Goal: Task Accomplishment & Management: Complete application form

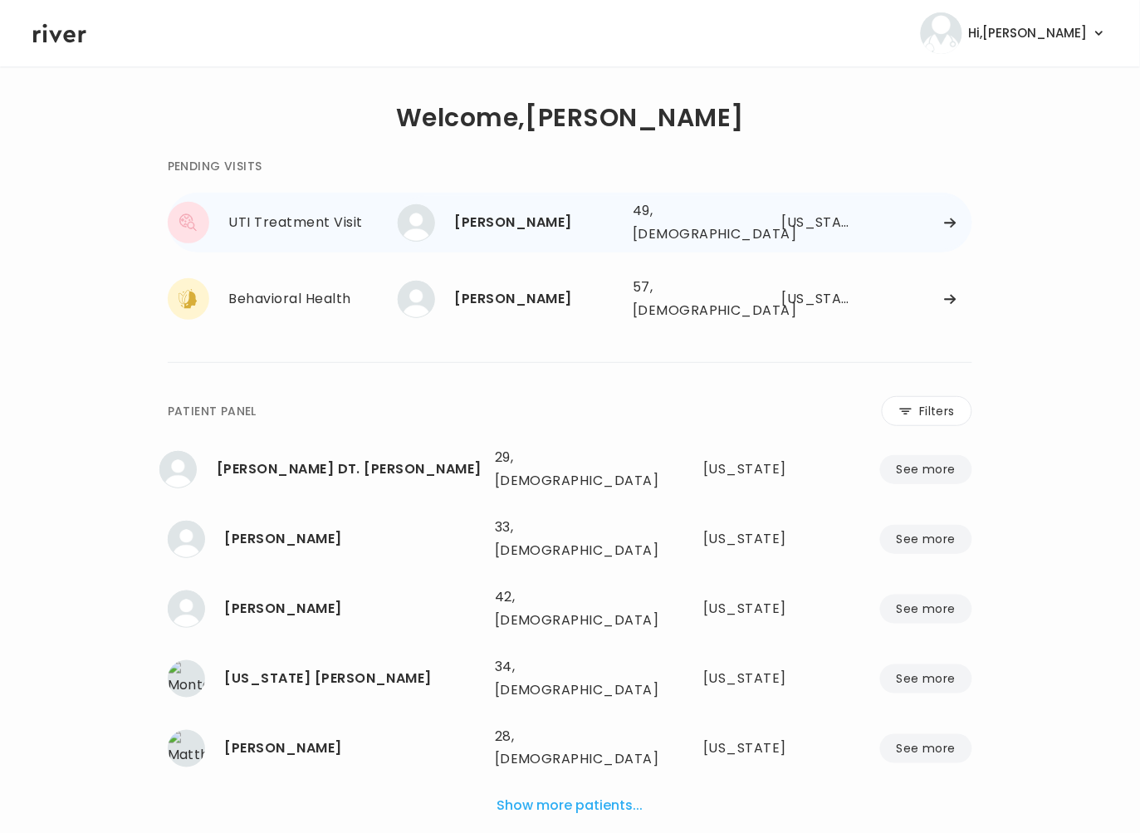
click at [520, 217] on div "STEPHANIE REILLY" at bounding box center [537, 222] width 164 height 23
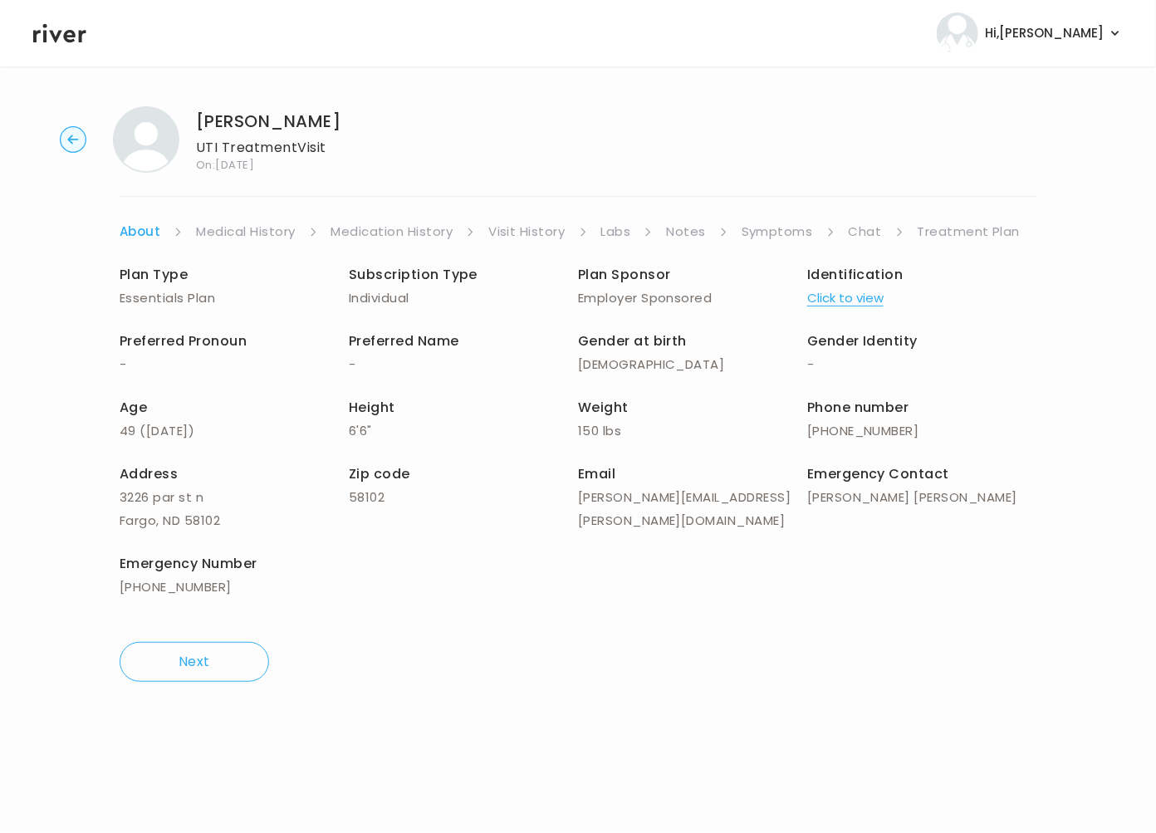
click at [778, 227] on link "Symptoms" at bounding box center [776, 231] width 71 height 23
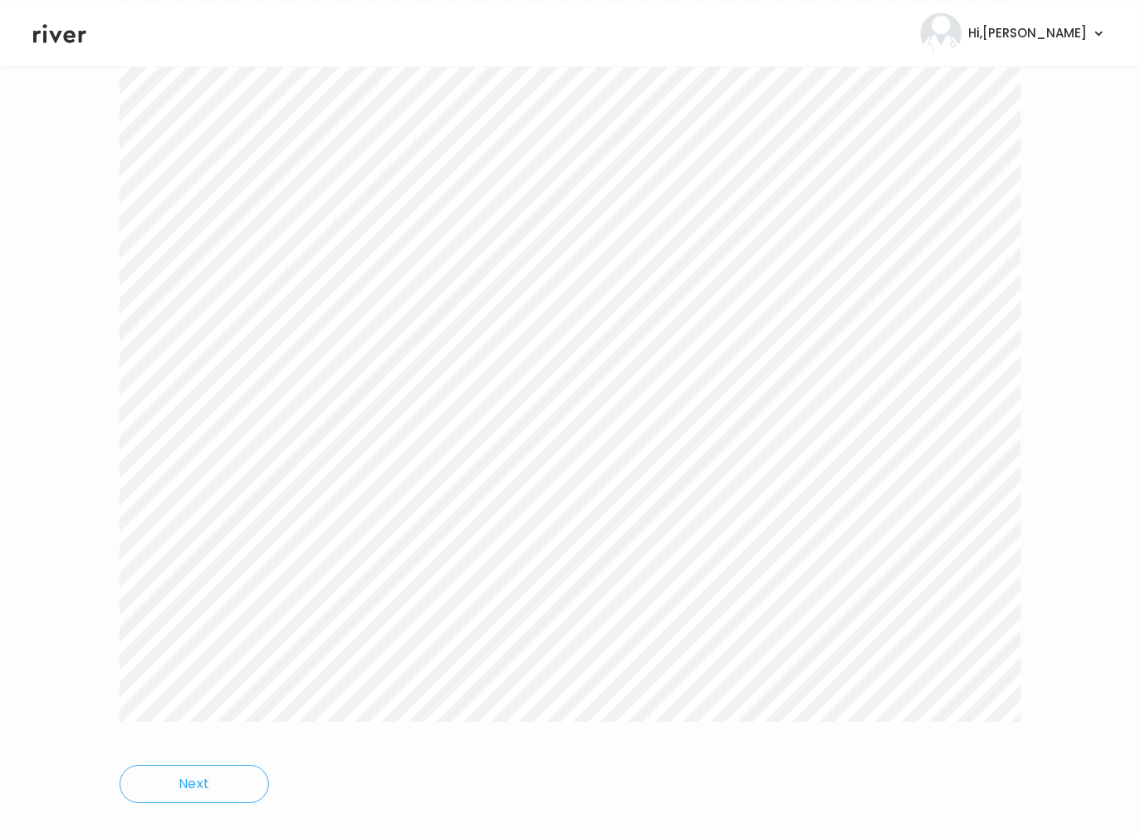
scroll to position [819, 0]
click at [713, 716] on div "Next" at bounding box center [570, 109] width 901 height 1370
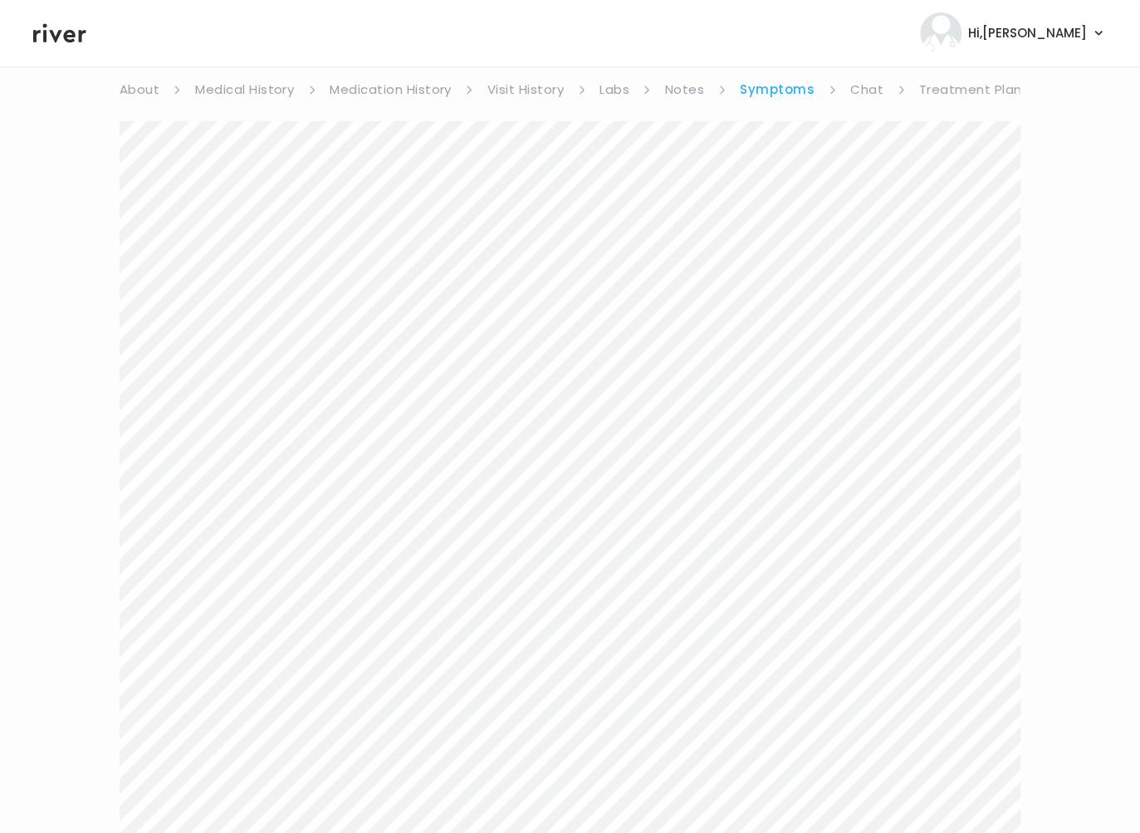
scroll to position [0, 0]
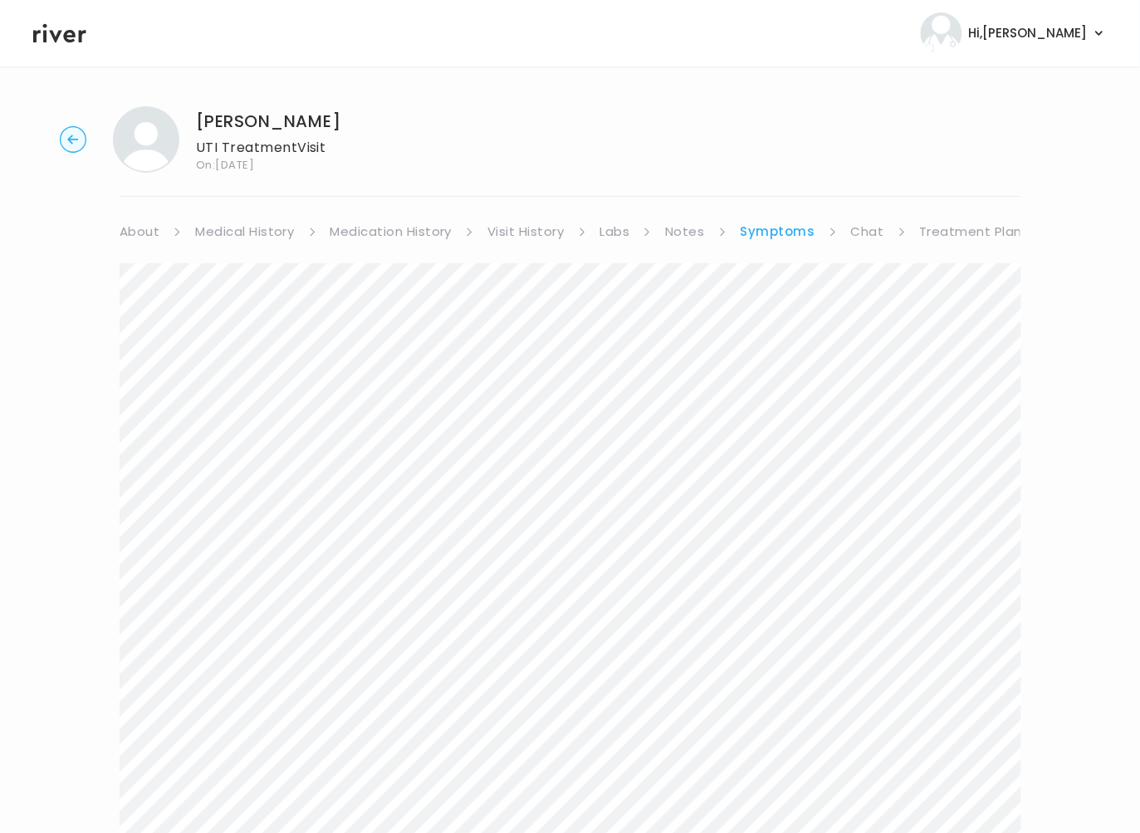
click at [870, 232] on link "Chat" at bounding box center [867, 231] width 33 height 23
click at [918, 235] on link "Treatment Plan" at bounding box center [969, 231] width 103 height 23
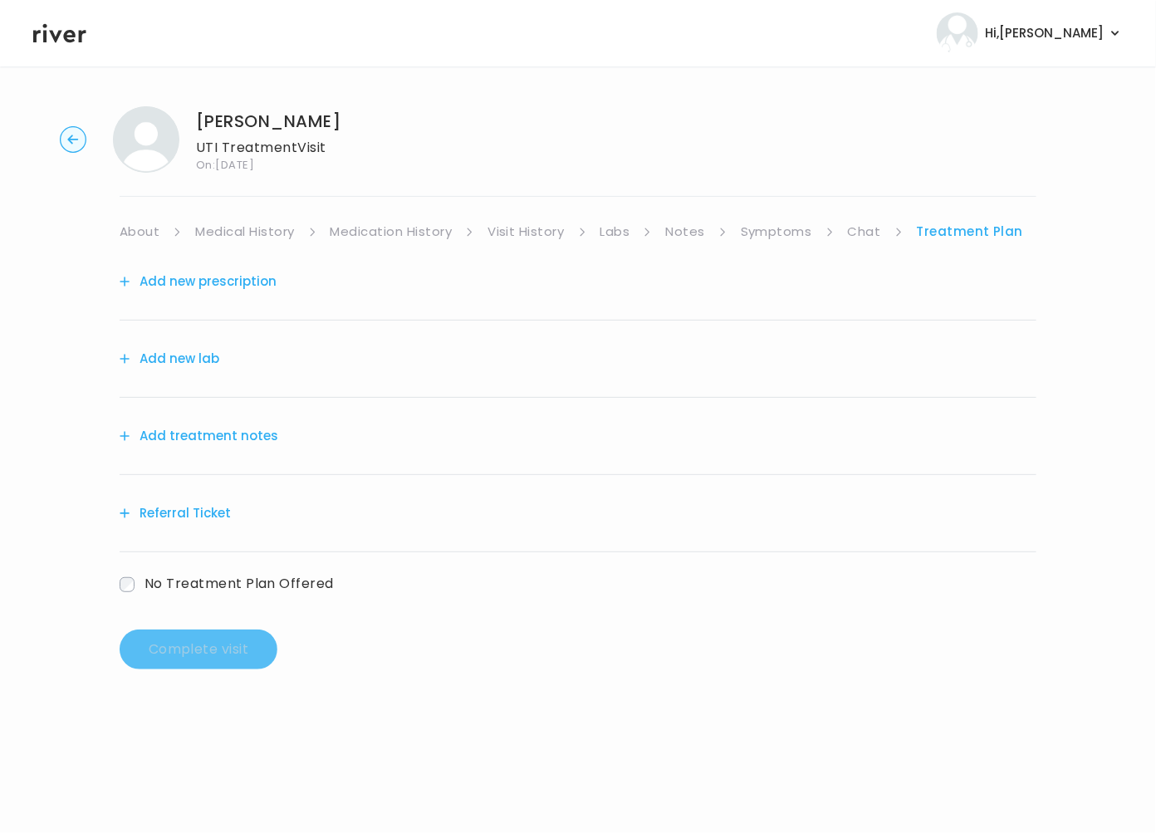
click at [208, 434] on button "Add treatment notes" at bounding box center [199, 435] width 159 height 23
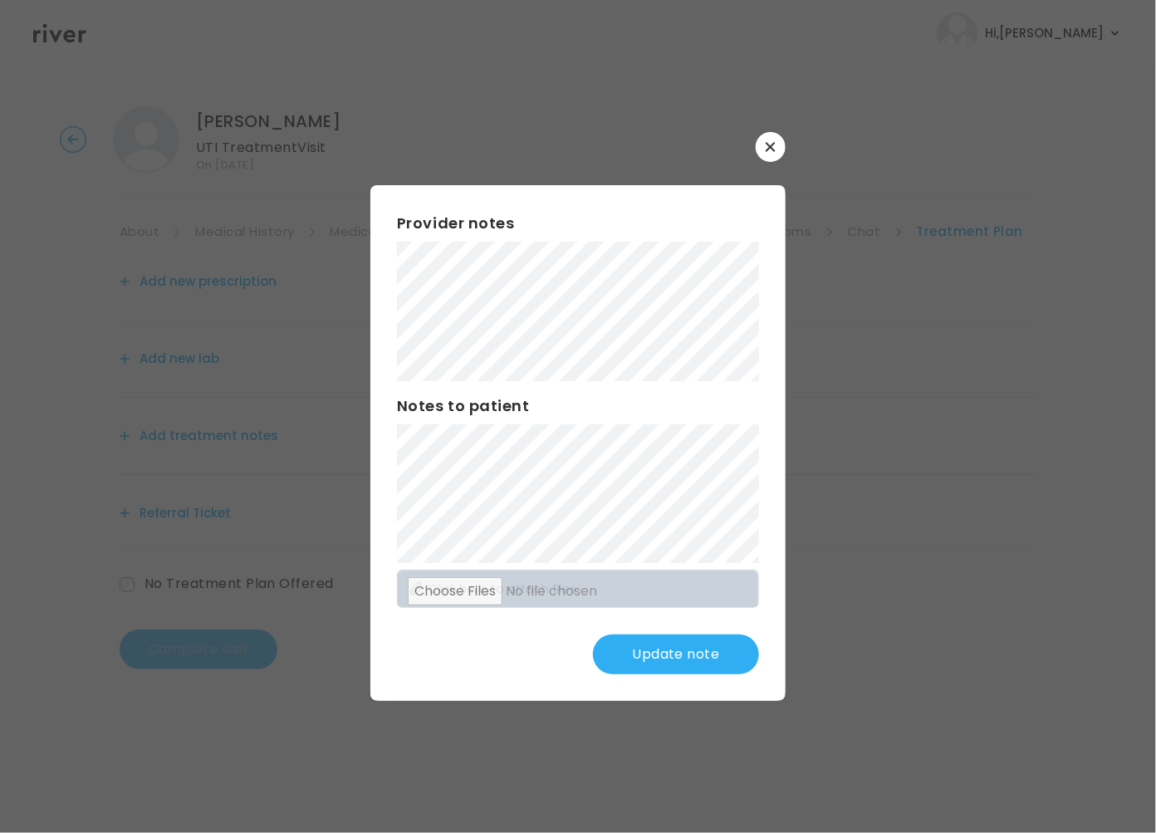
click at [645, 637] on button "Update note" at bounding box center [676, 654] width 166 height 40
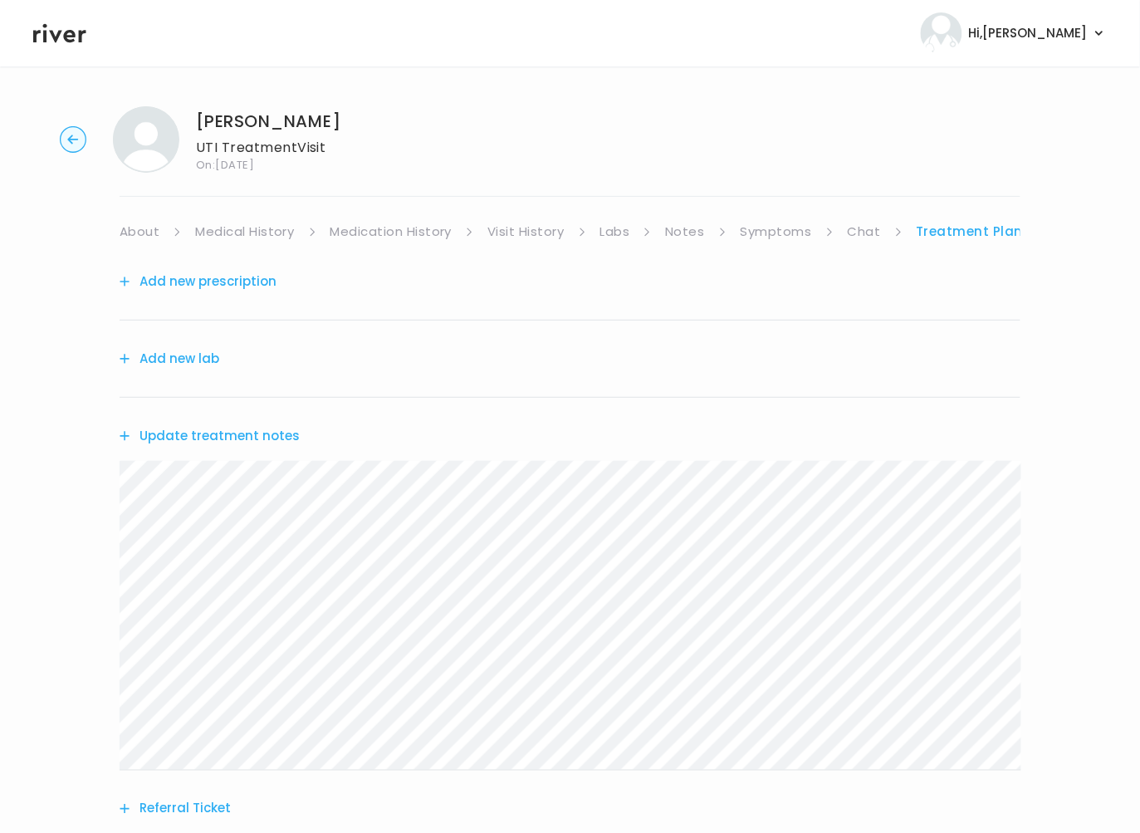
click at [129, 231] on link "About" at bounding box center [140, 231] width 40 height 23
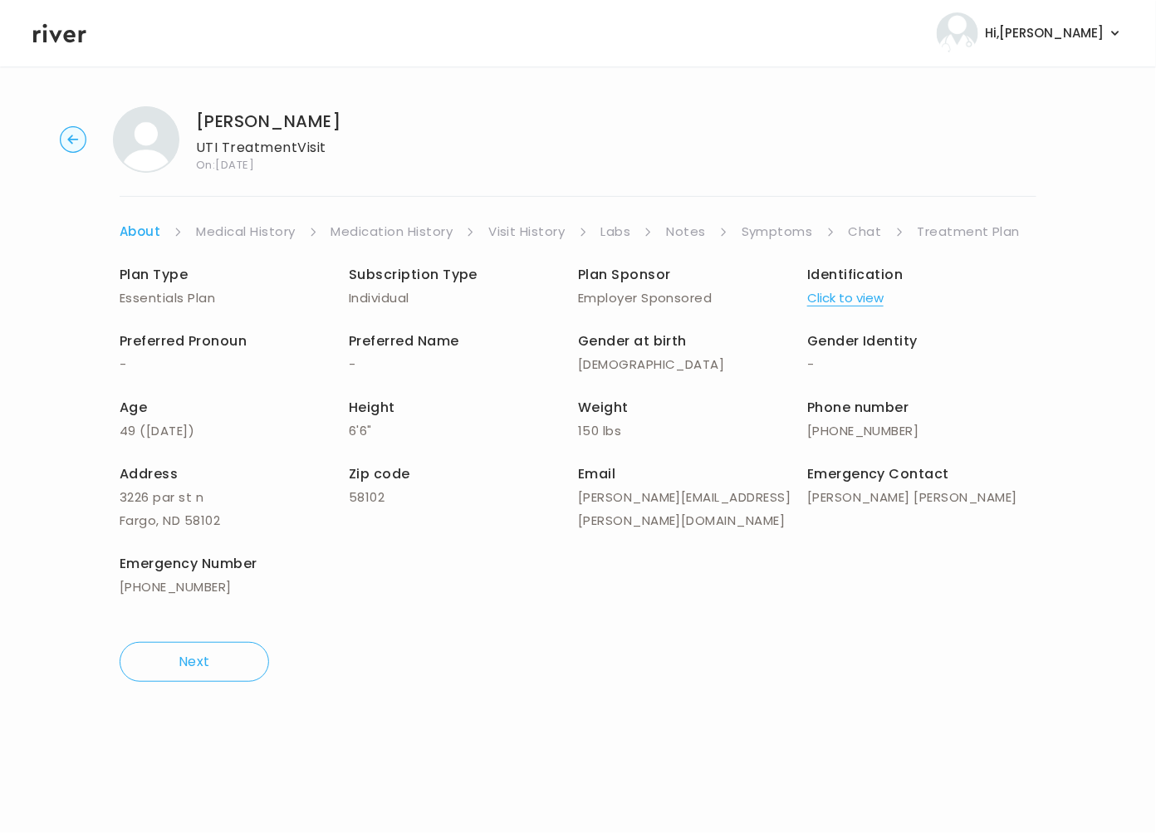
click at [853, 298] on button "Click to view" at bounding box center [845, 297] width 76 height 23
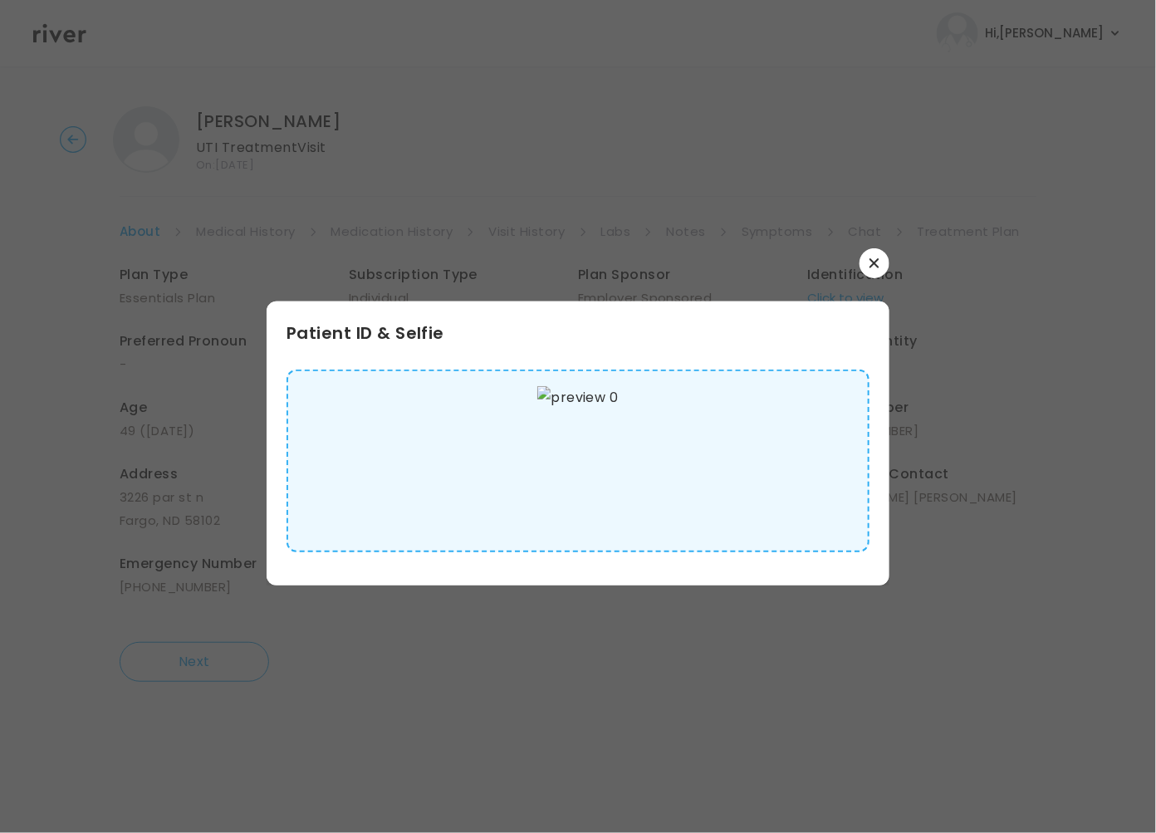
click at [597, 463] on img at bounding box center [577, 460] width 81 height 149
click at [872, 266] on icon "button" at bounding box center [874, 263] width 10 height 10
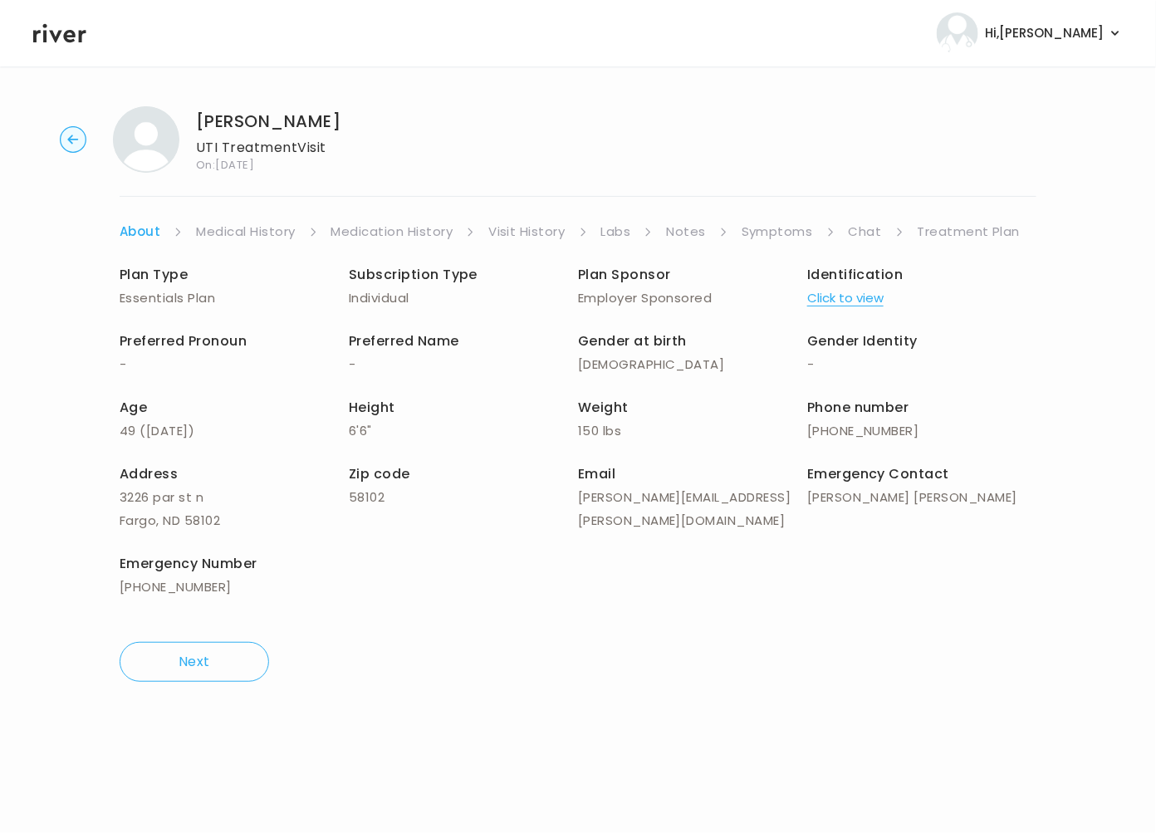
click at [776, 235] on link "Symptoms" at bounding box center [776, 231] width 71 height 23
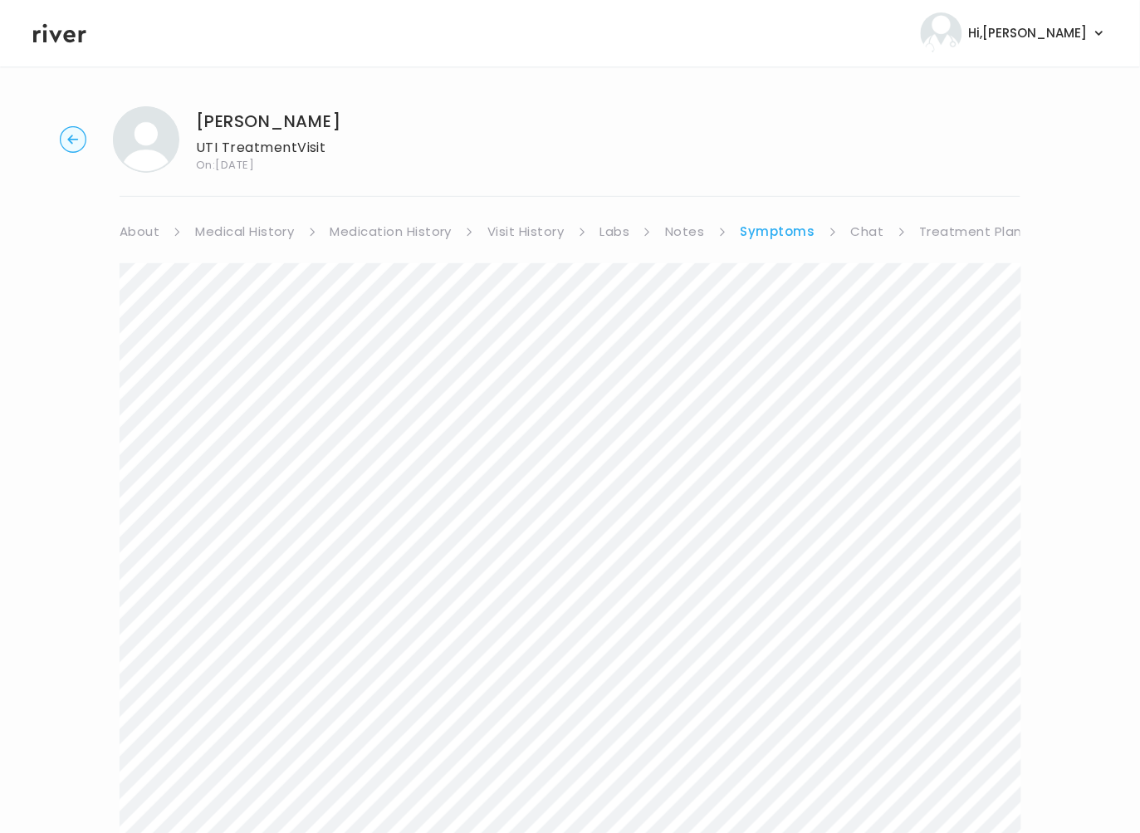
click at [144, 220] on link "About" at bounding box center [140, 231] width 40 height 23
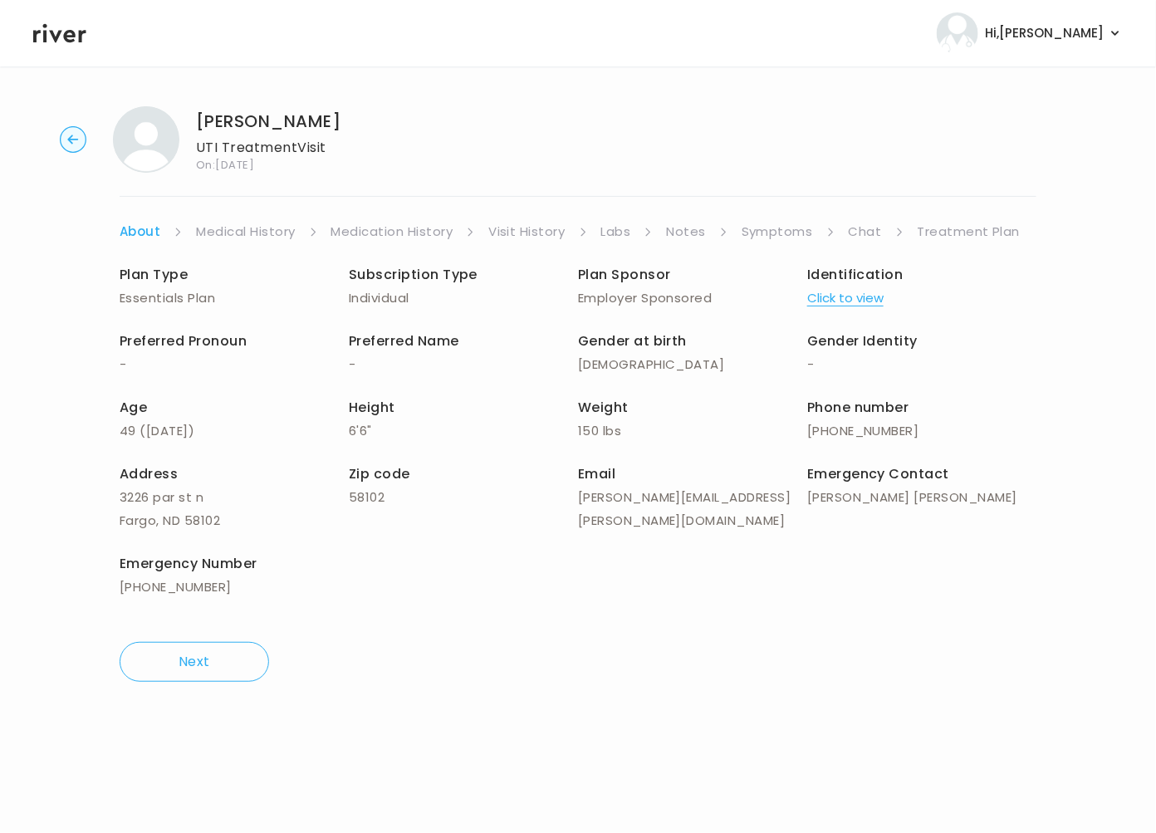
click at [992, 229] on link "Treatment Plan" at bounding box center [968, 231] width 103 height 23
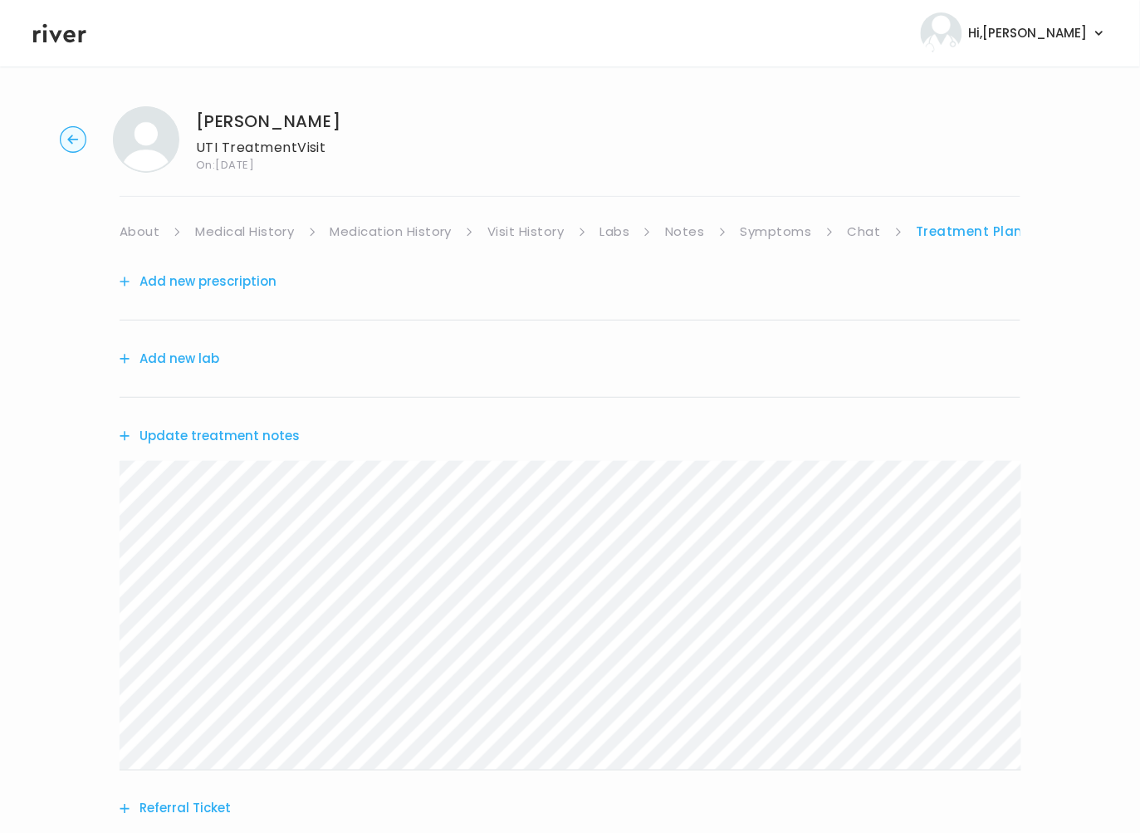
click at [222, 433] on button "Update treatment notes" at bounding box center [210, 435] width 180 height 23
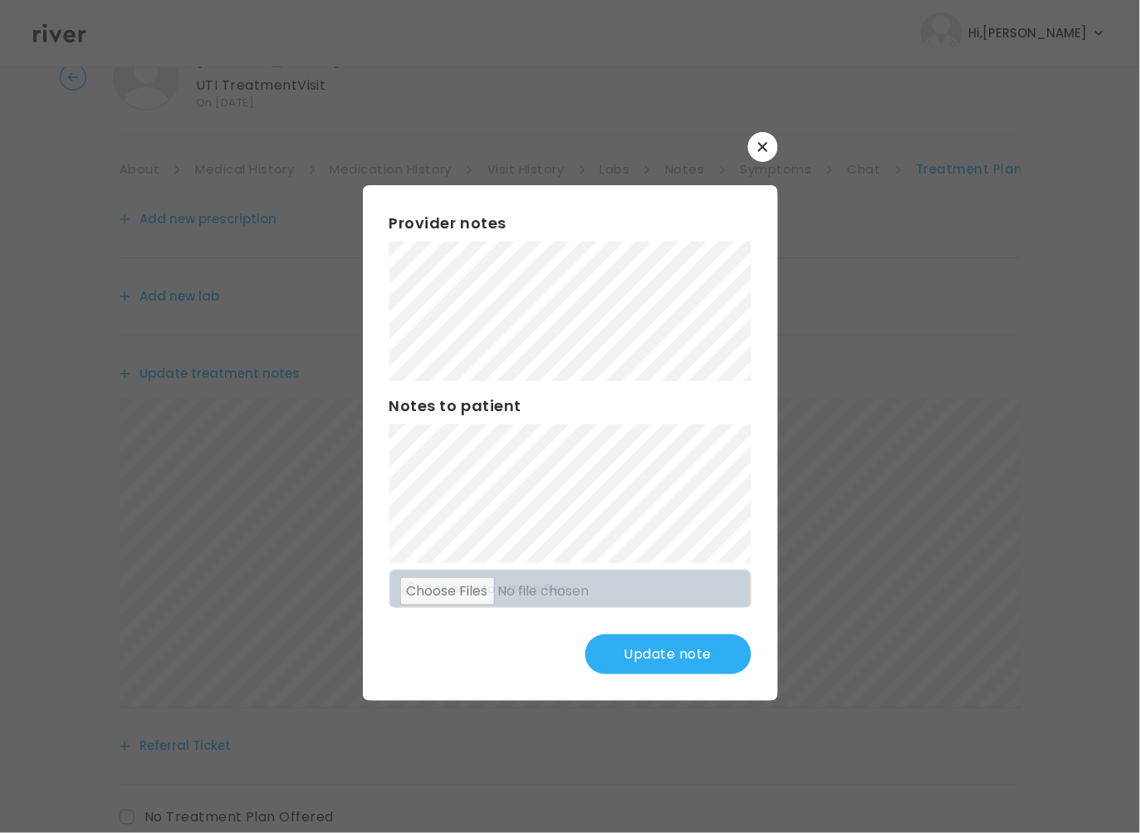
scroll to position [105, 0]
click at [638, 647] on button "Update note" at bounding box center [668, 654] width 166 height 40
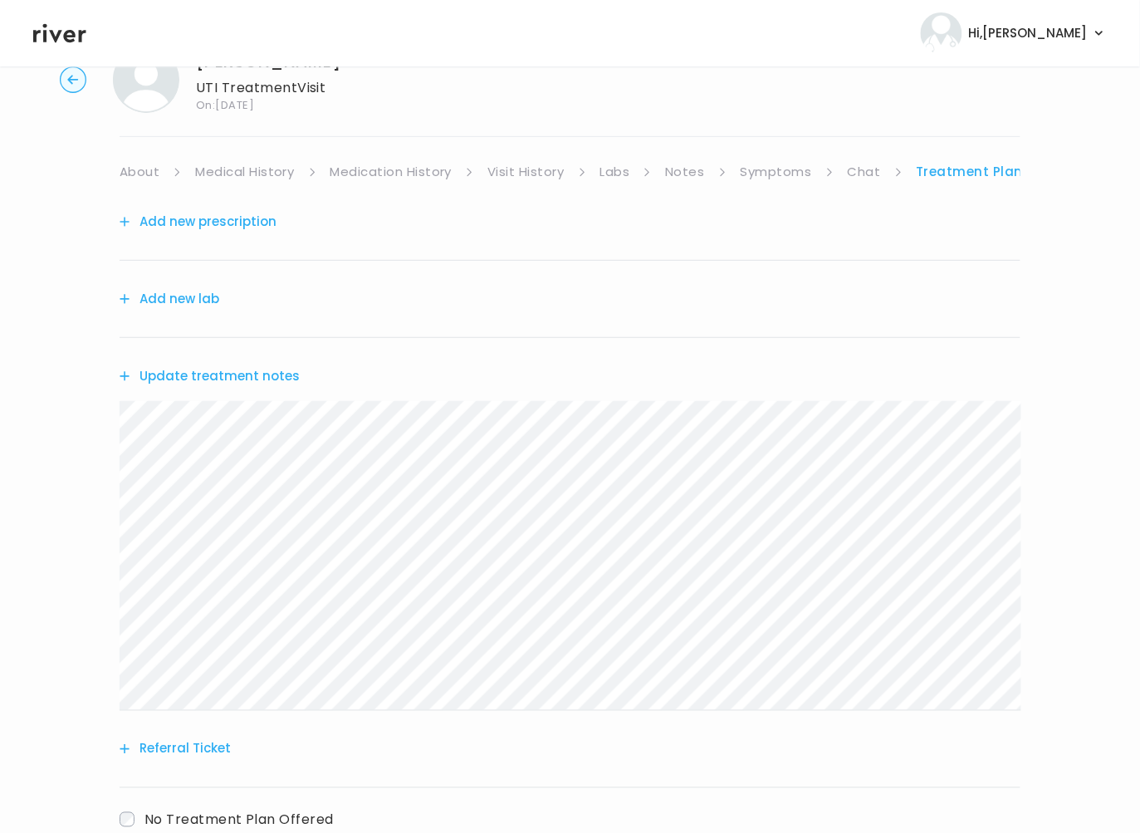
scroll to position [0, 0]
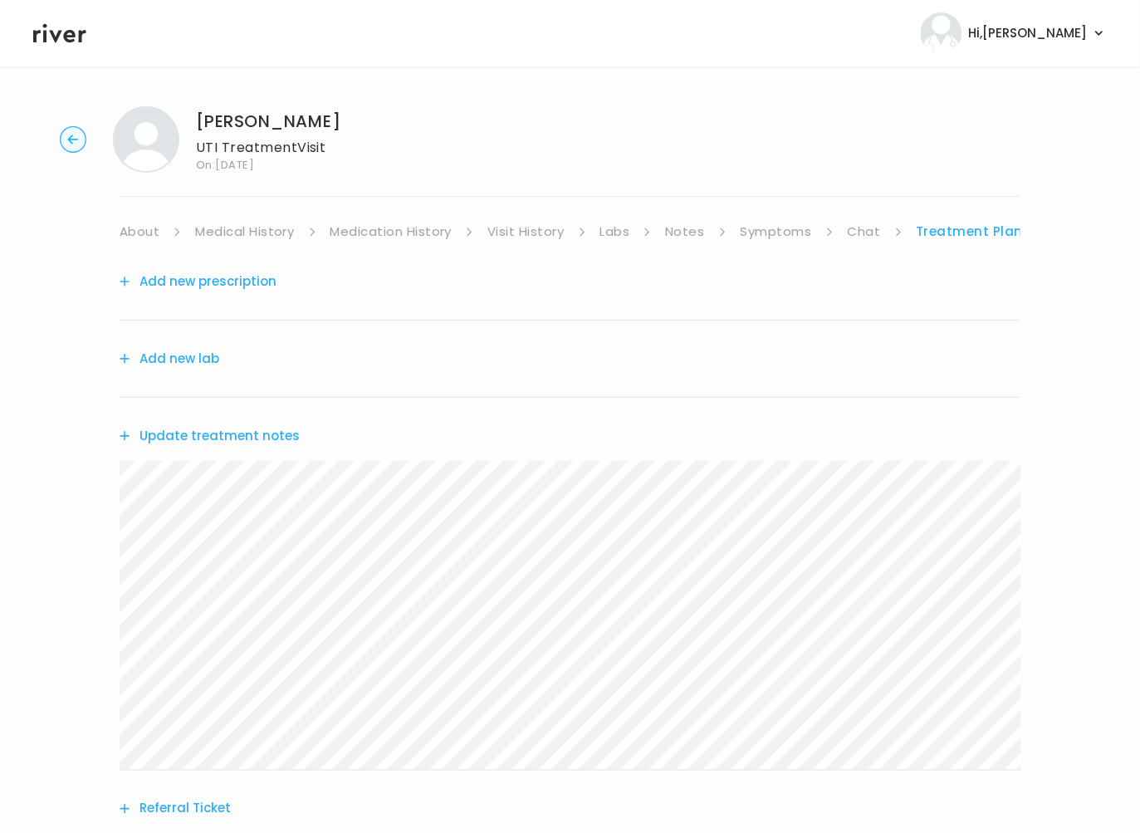
click at [224, 284] on button "Add new prescription" at bounding box center [198, 281] width 157 height 23
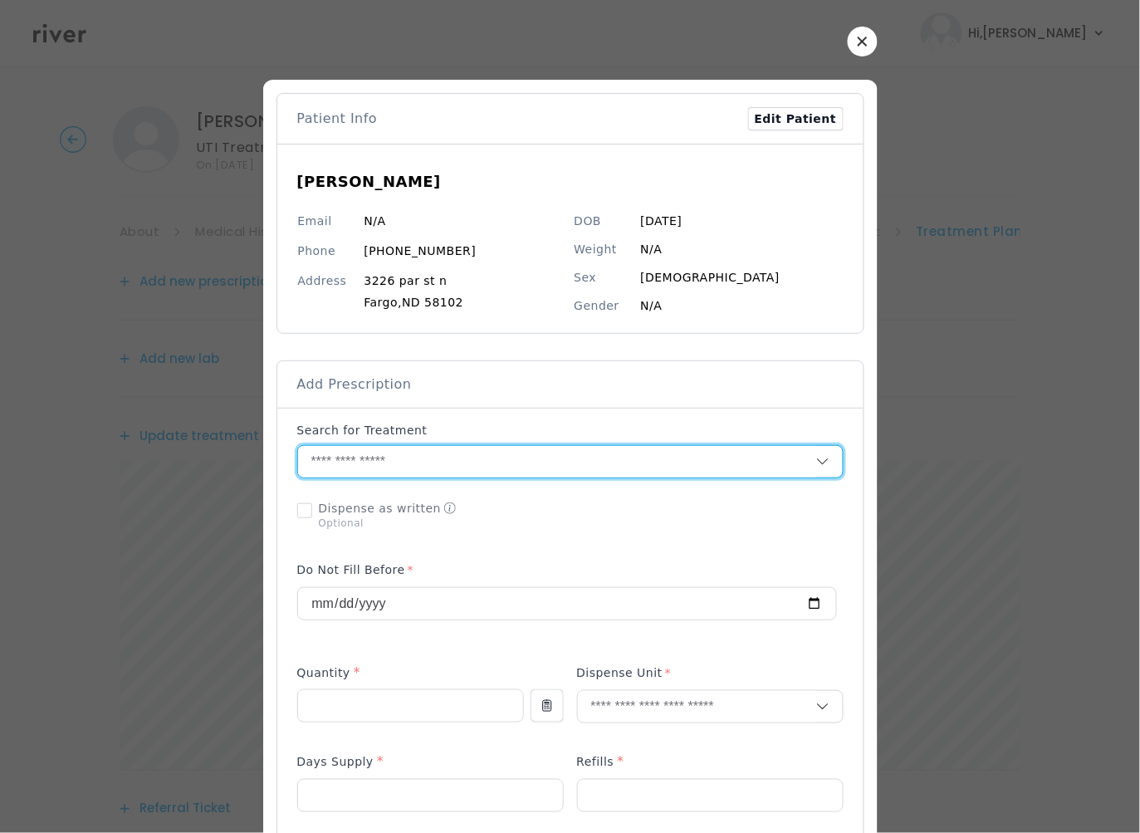
click at [404, 465] on input "text" at bounding box center [557, 462] width 518 height 32
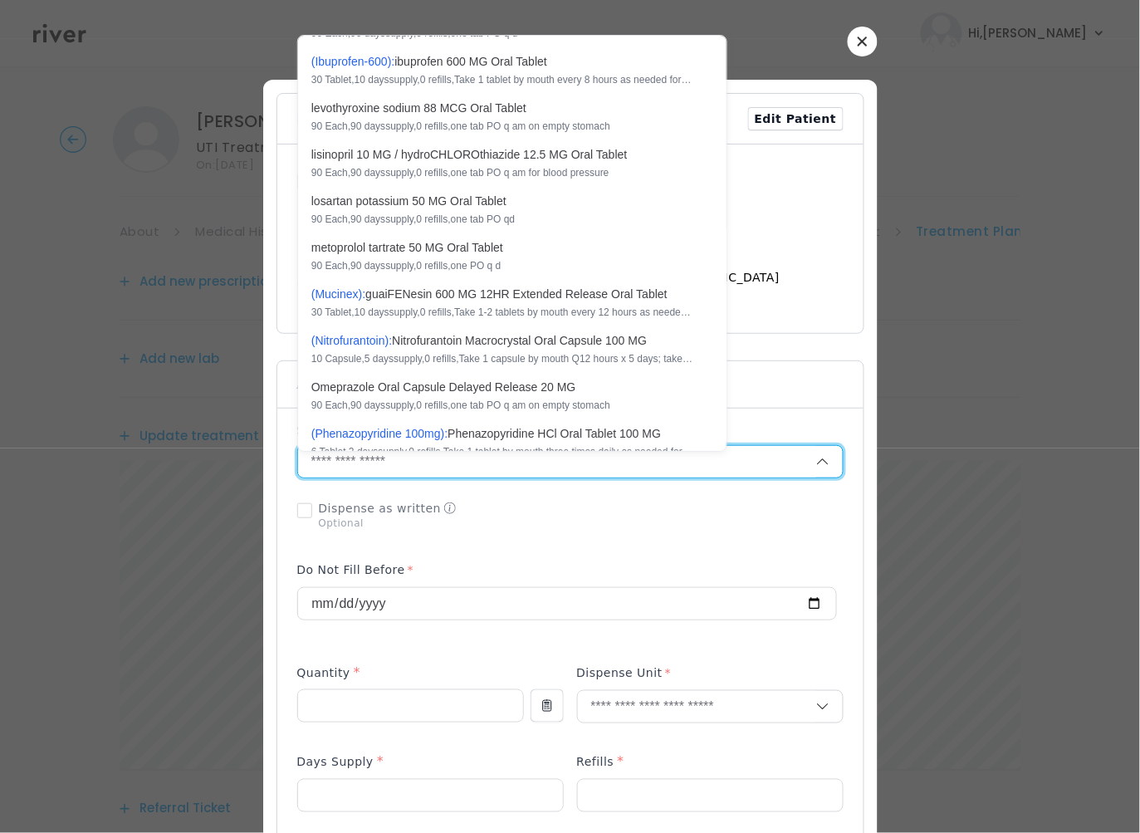
scroll to position [863, 0]
click at [479, 364] on div "10 Capsule , 5 days supply, 0 refills , Take 1 capsule by mouth Q12 hours x 5 d…" at bounding box center [502, 356] width 382 height 13
type input "**********"
type input "**"
type input "*"
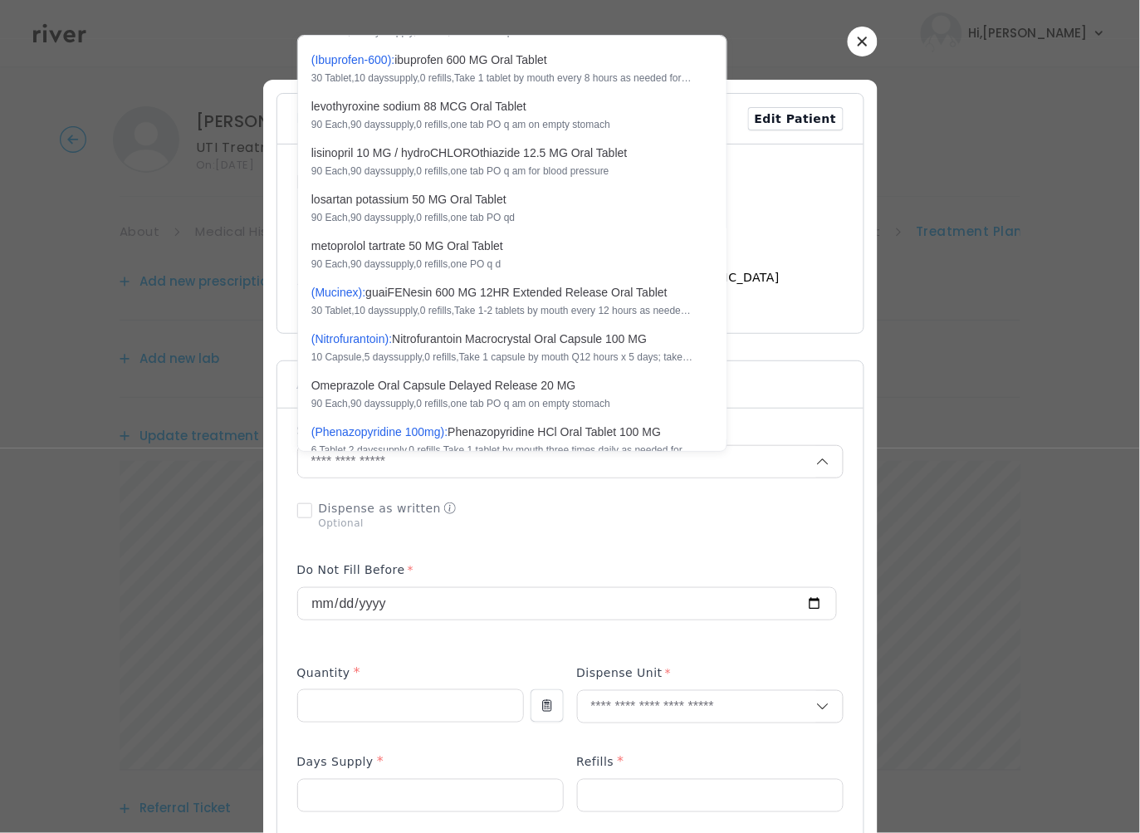
type input "*"
type textarea "**********"
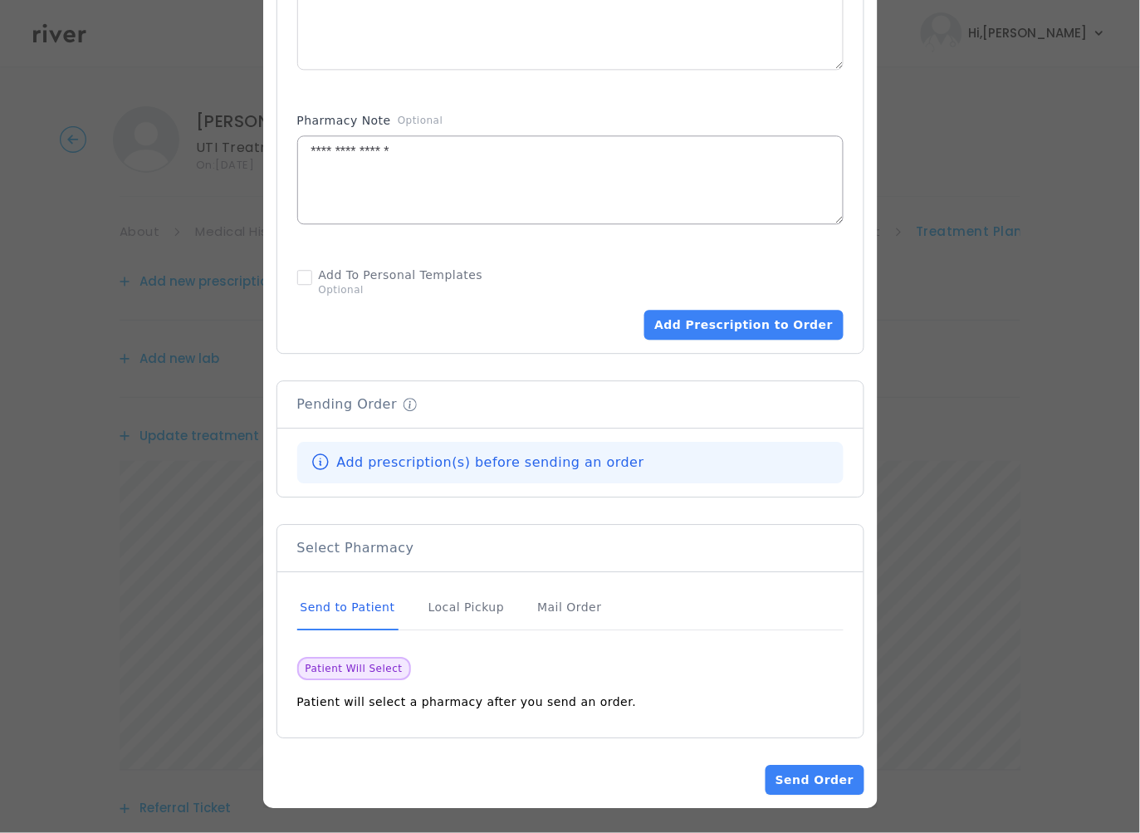
scroll to position [898, 0]
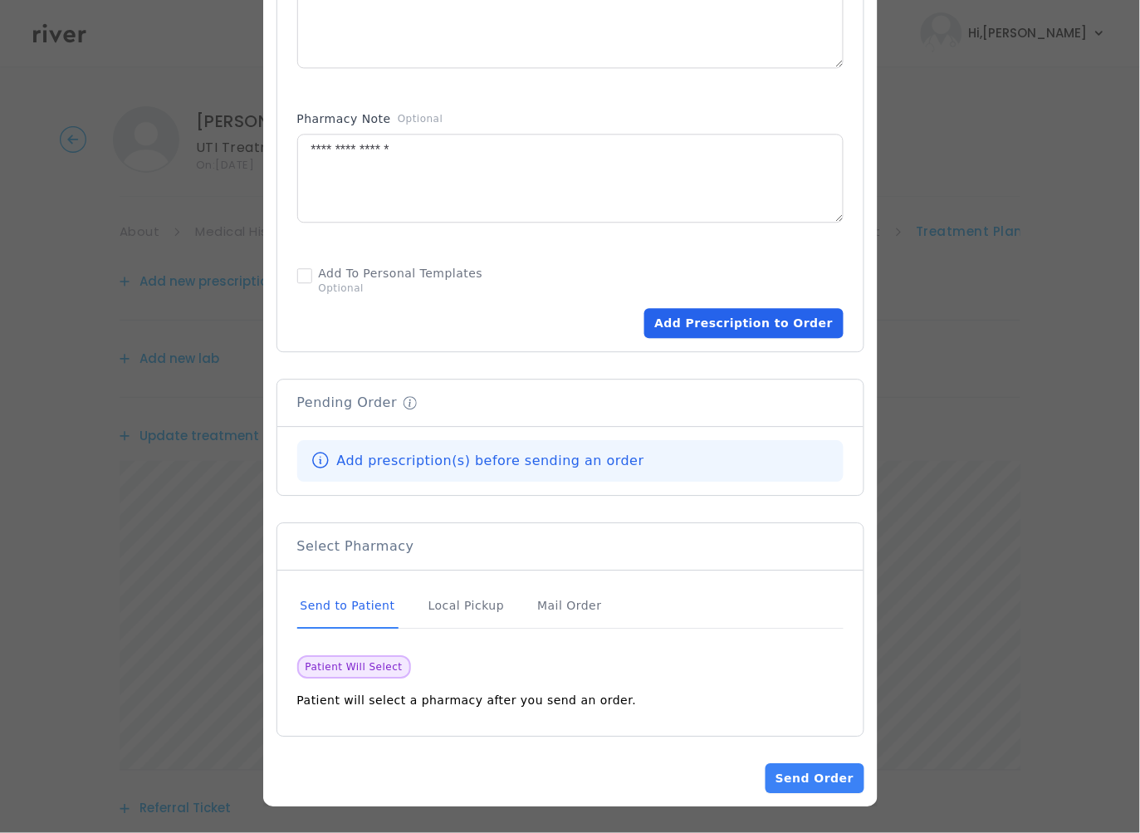
click at [794, 329] on button "Add Prescription to Order" at bounding box center [743, 323] width 198 height 30
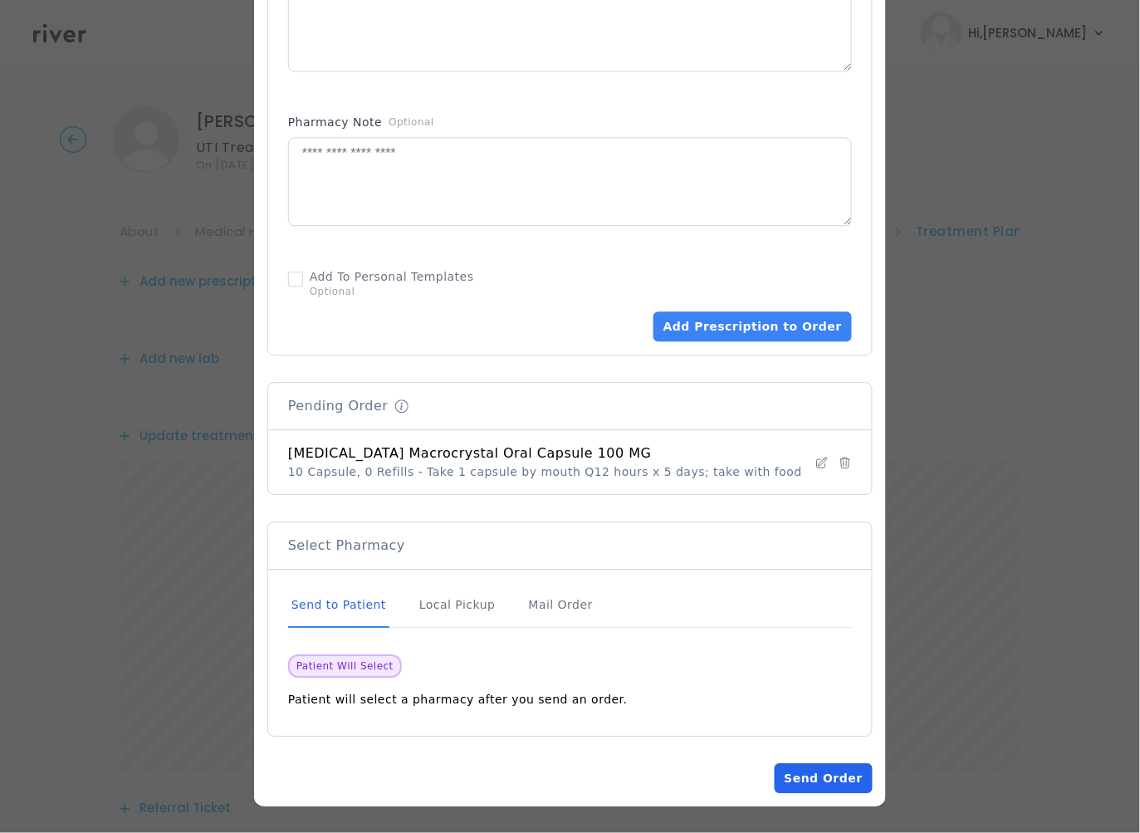
click at [830, 783] on button "Send Order" at bounding box center [824, 778] width 98 height 30
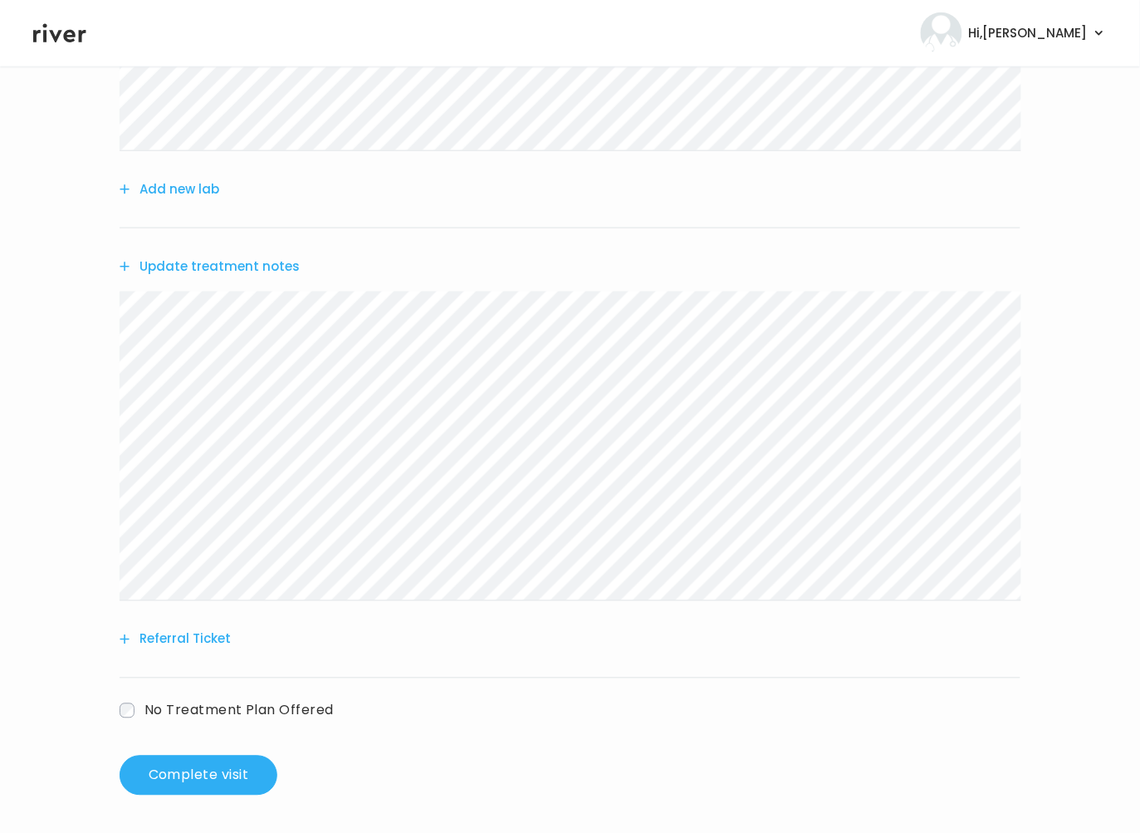
scroll to position [364, 0]
drag, startPoint x: 235, startPoint y: 759, endPoint x: 520, endPoint y: 735, distance: 286.5
click at [519, 745] on div "Add another prescription Add new lab Update treatment notes Referral Ticket No …" at bounding box center [570, 337] width 901 height 914
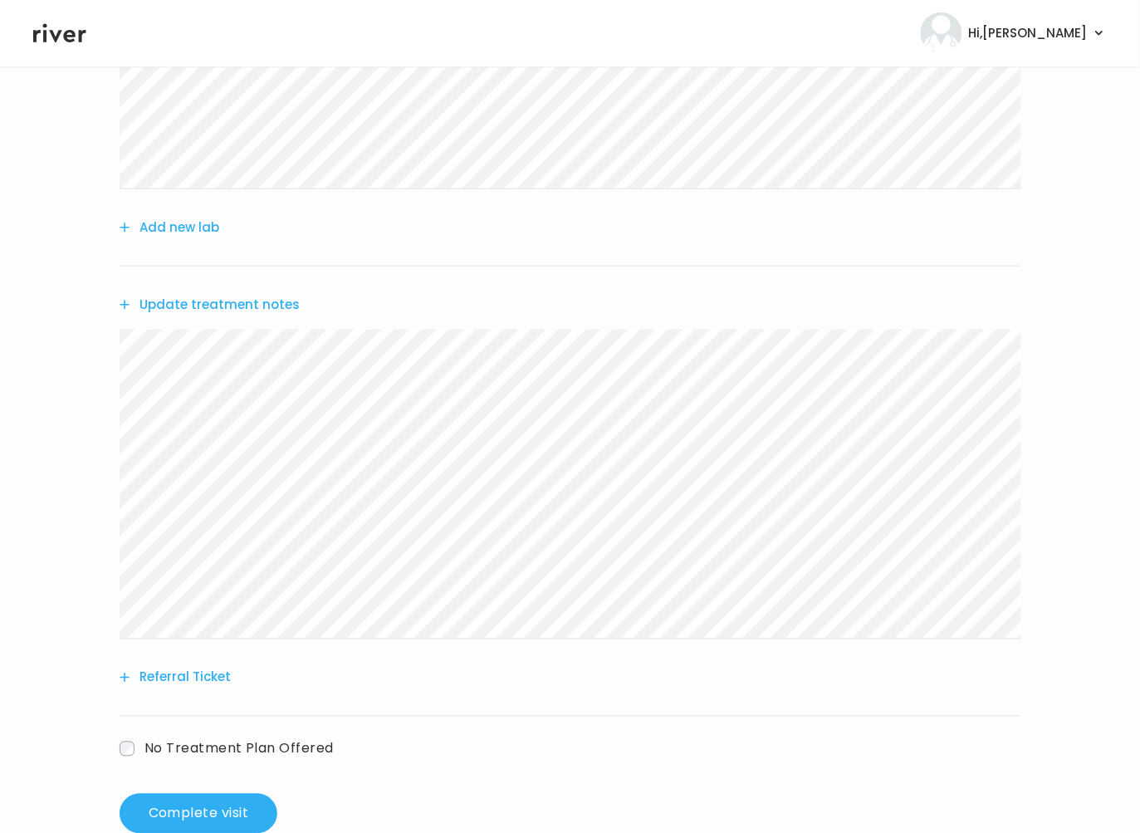
scroll to position [0, 0]
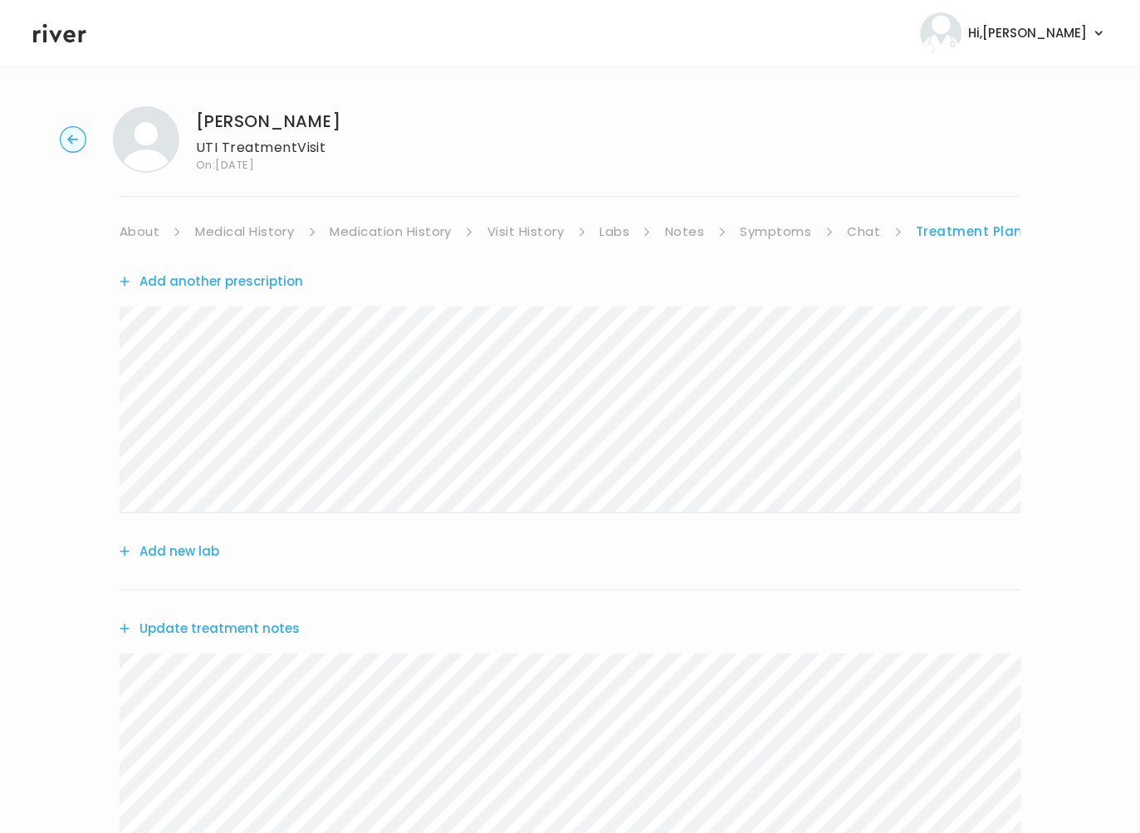
click at [138, 223] on link "About" at bounding box center [140, 231] width 40 height 23
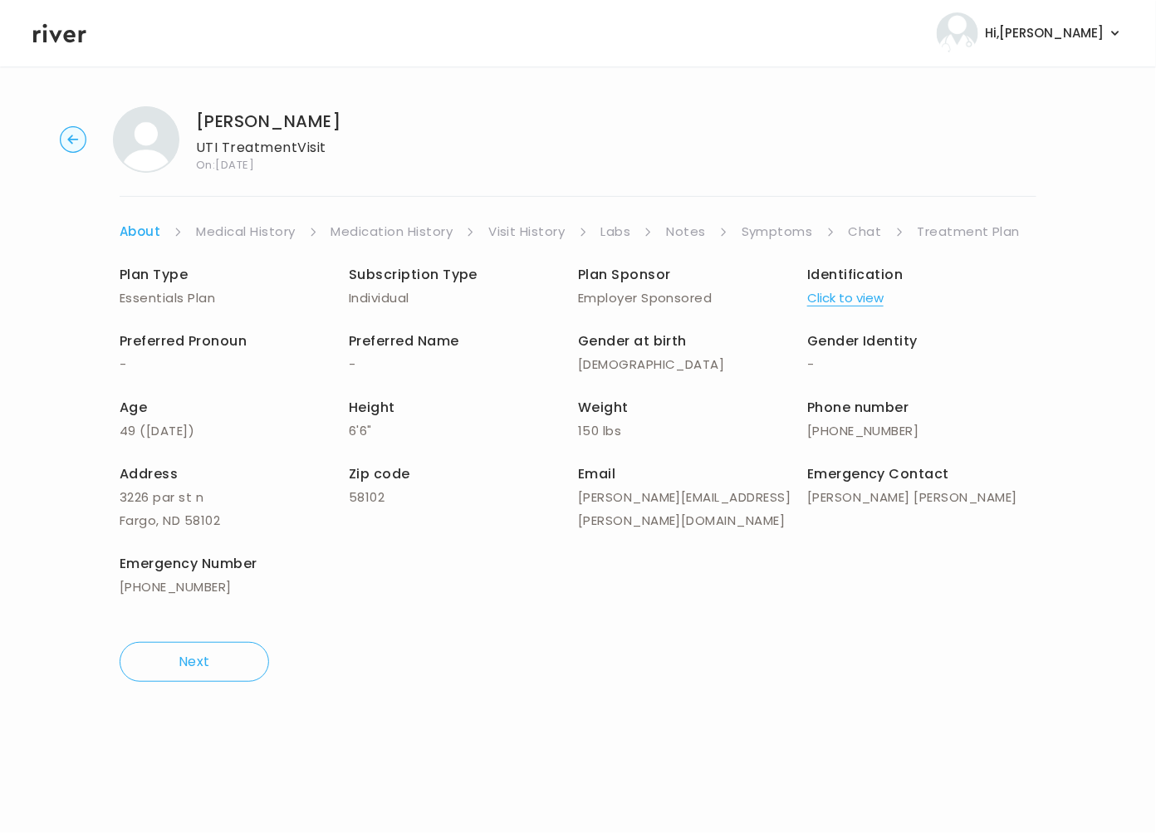
click at [854, 294] on button "Click to view" at bounding box center [845, 297] width 76 height 23
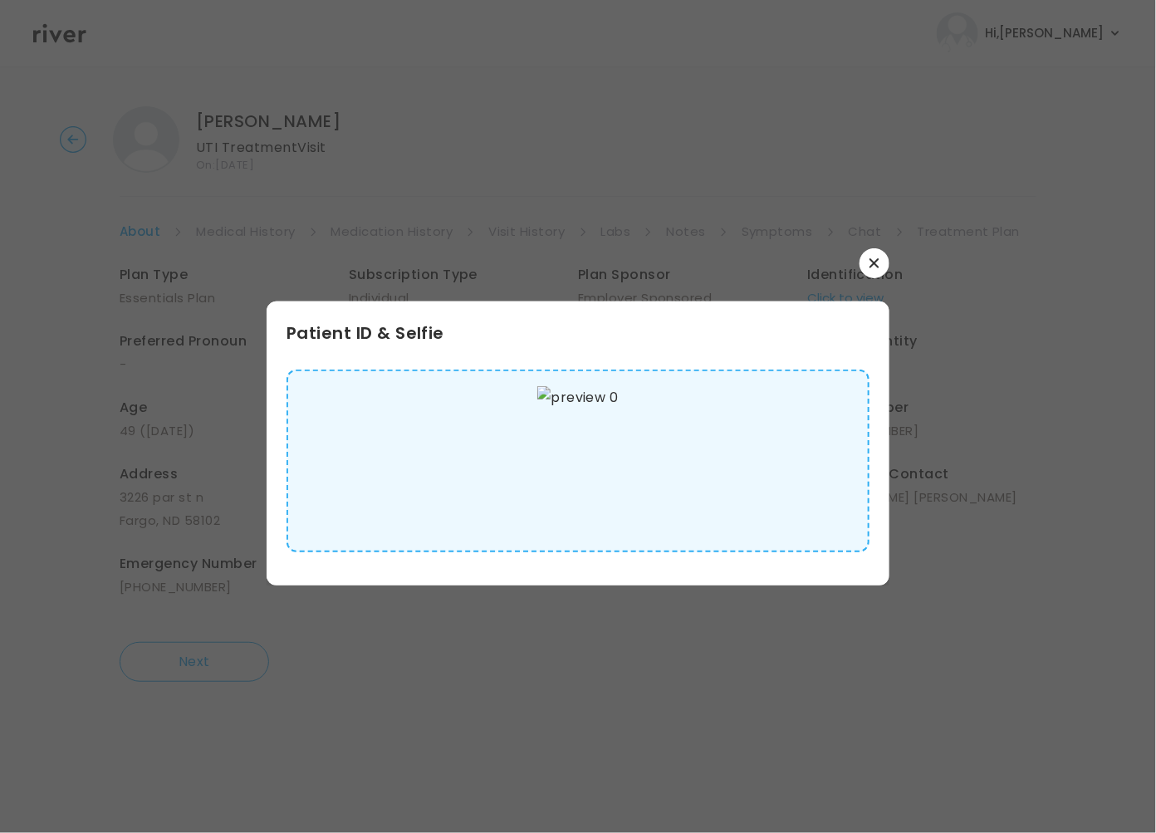
click at [618, 433] on img at bounding box center [577, 460] width 81 height 149
click at [879, 262] on button "button" at bounding box center [874, 263] width 30 height 30
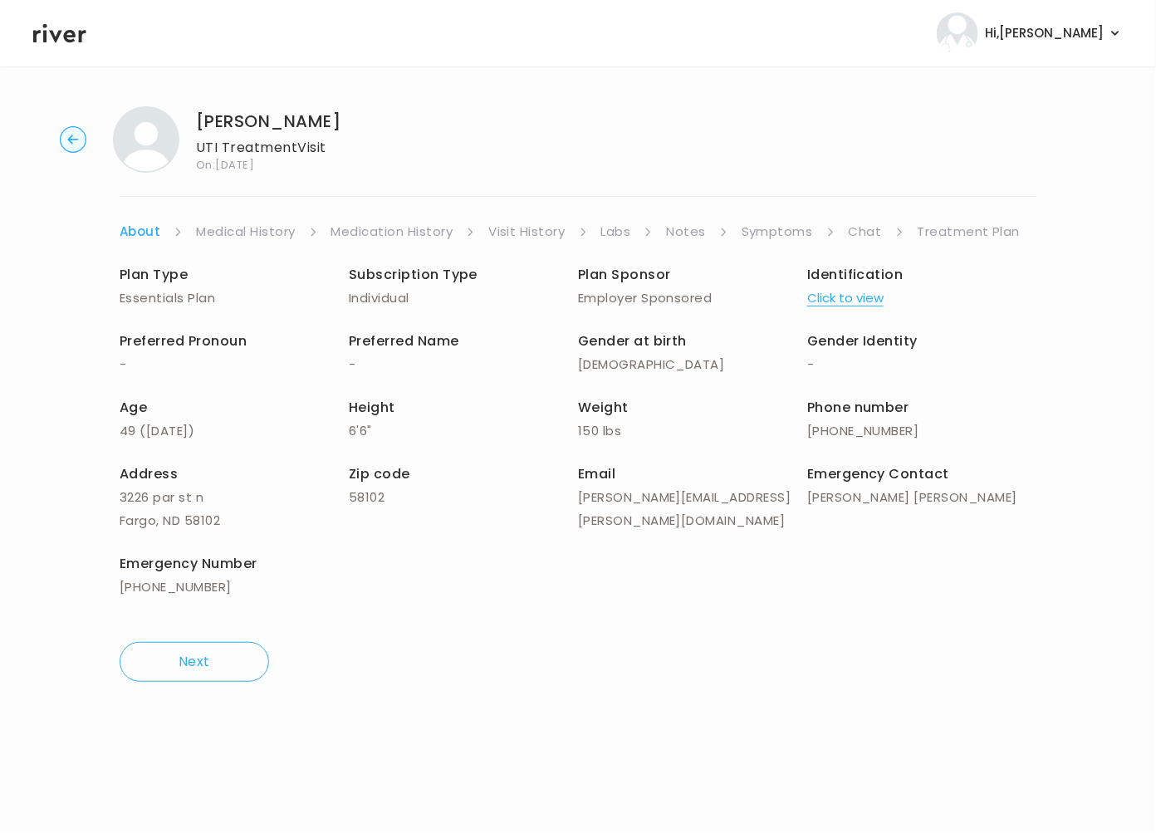
drag, startPoint x: 955, startPoint y: 225, endPoint x: 902, endPoint y: 199, distance: 59.0
click at [955, 226] on link "Treatment Plan" at bounding box center [968, 231] width 103 height 23
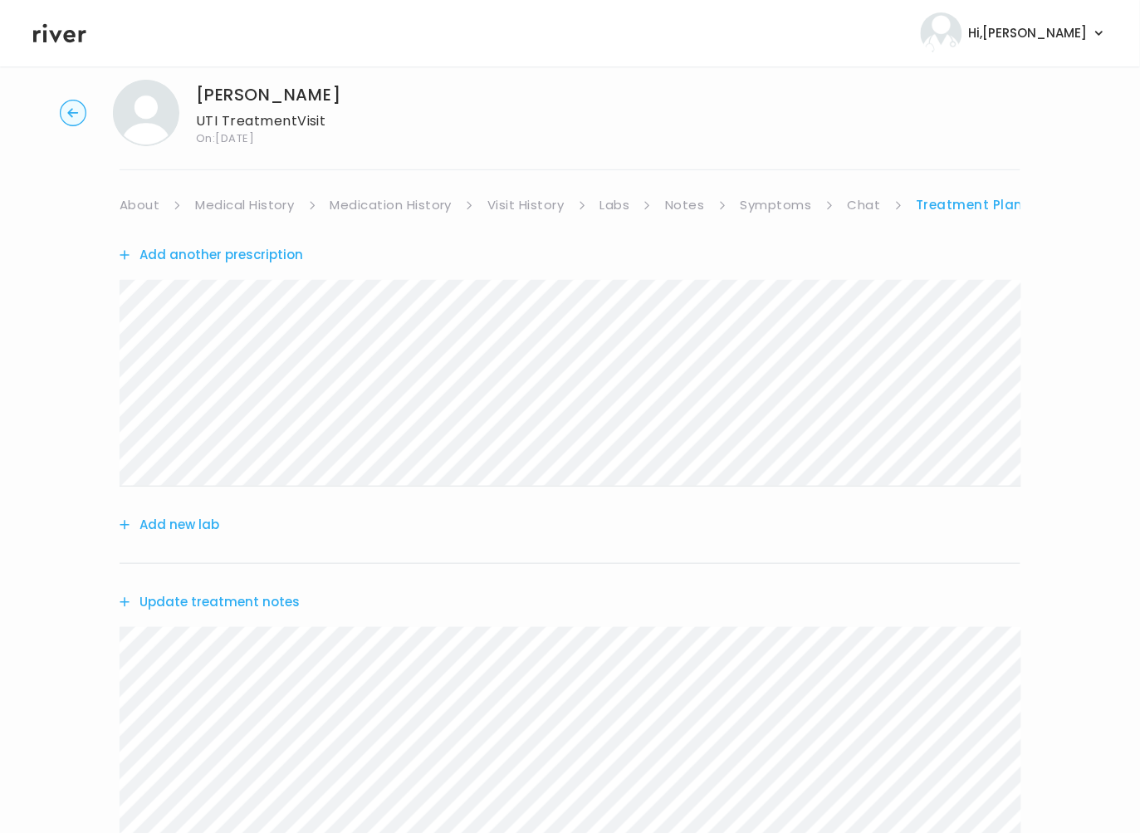
scroll to position [364, 0]
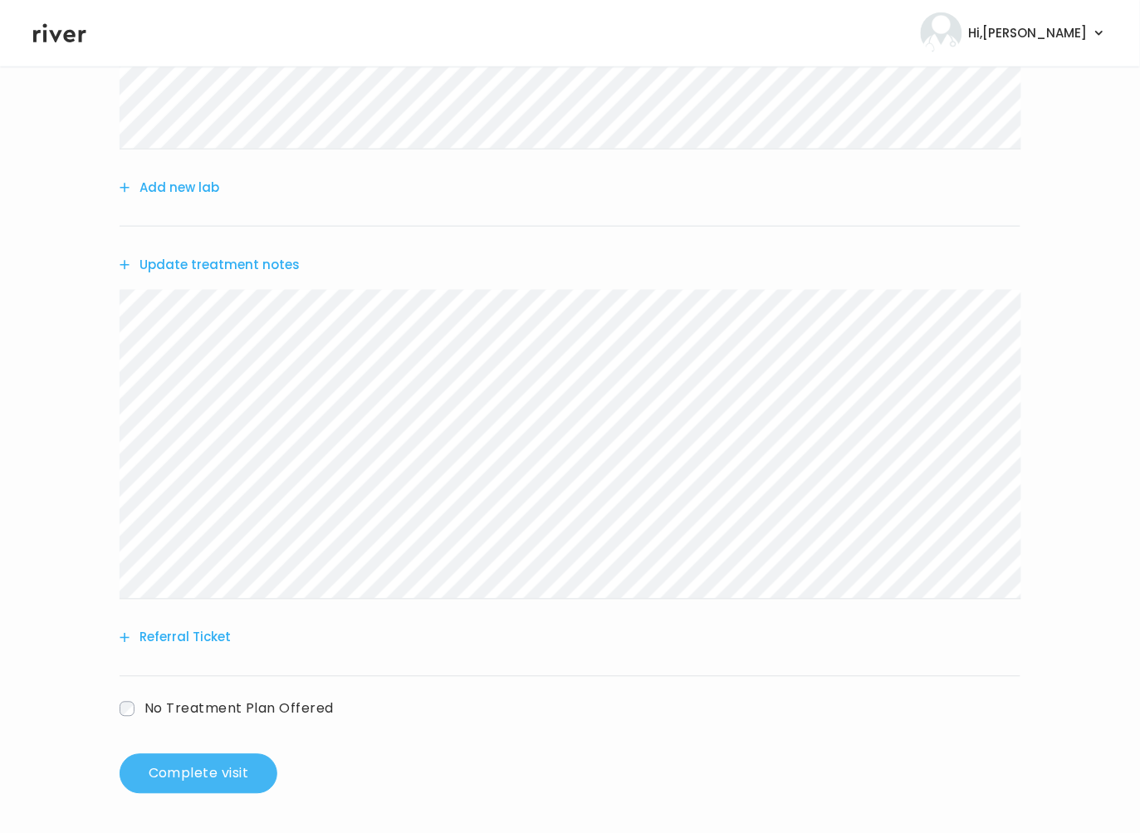
click at [201, 779] on button "Complete visit" at bounding box center [199, 774] width 158 height 40
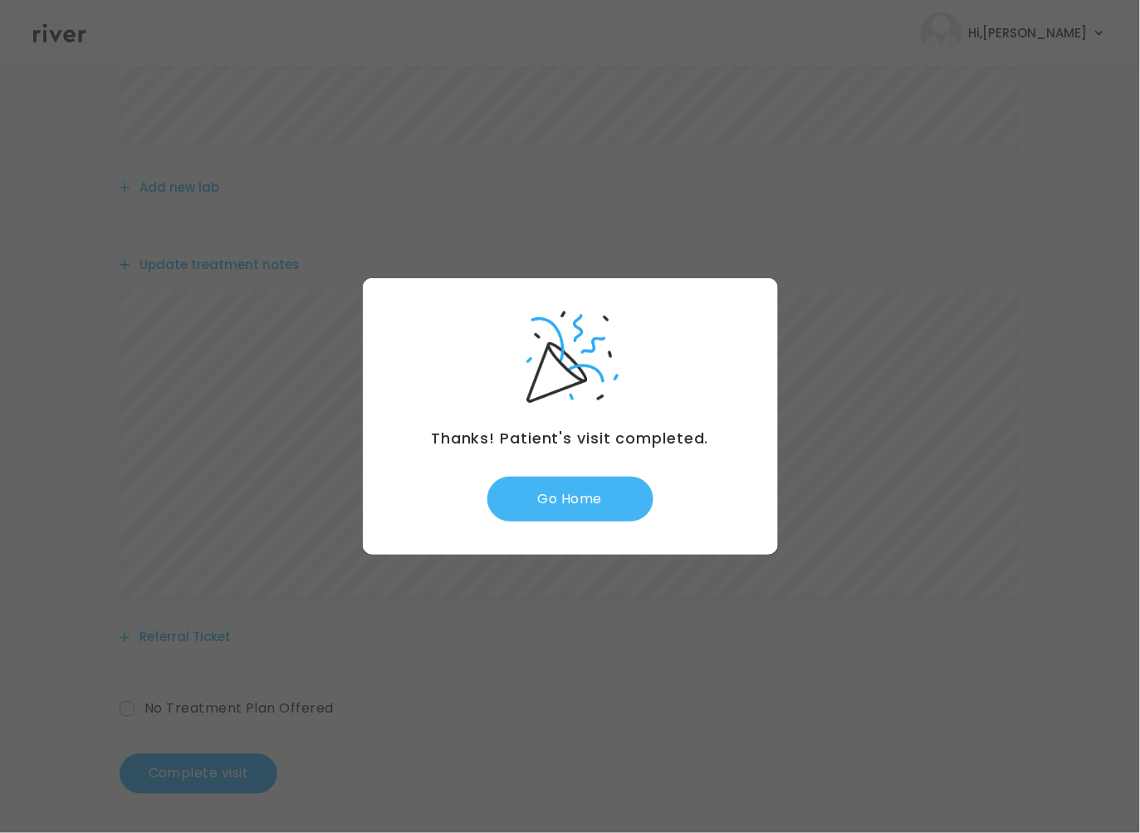
click at [549, 511] on button "Go Home" at bounding box center [570, 498] width 166 height 45
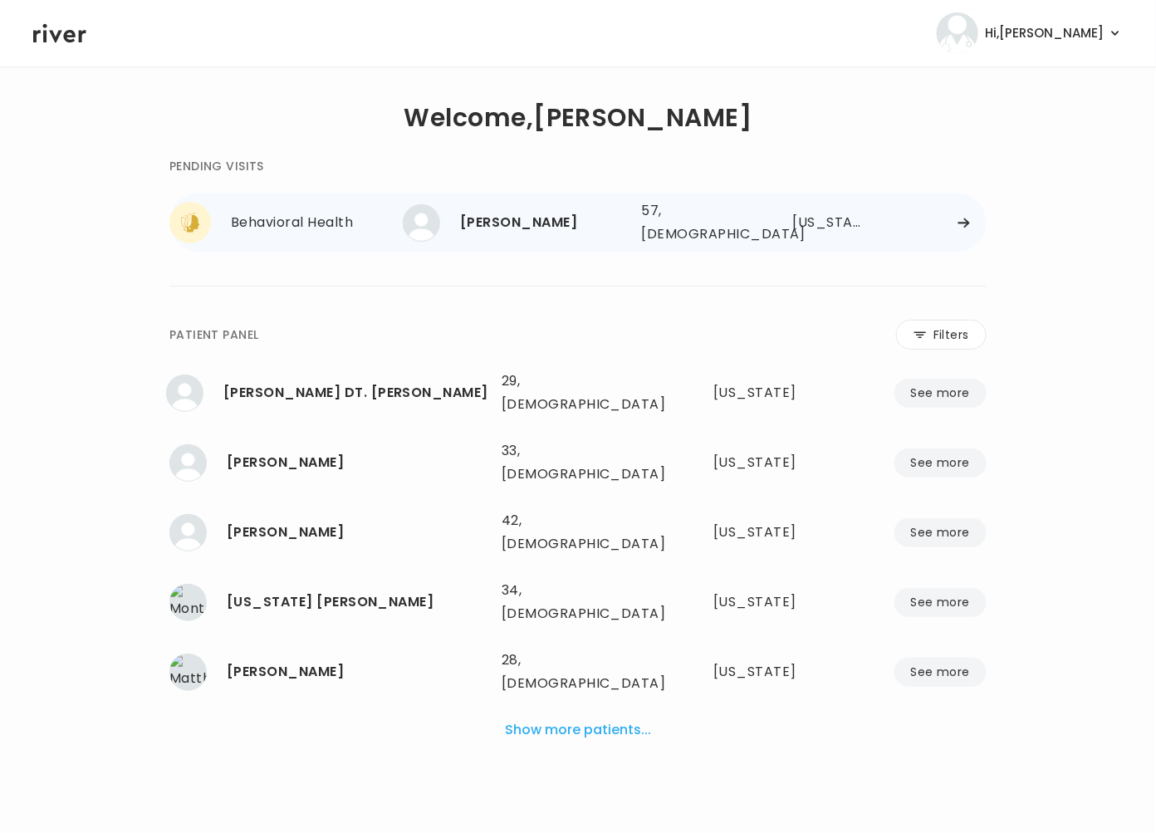
click at [251, 229] on div "Behavioral Health" at bounding box center [317, 222] width 172 height 23
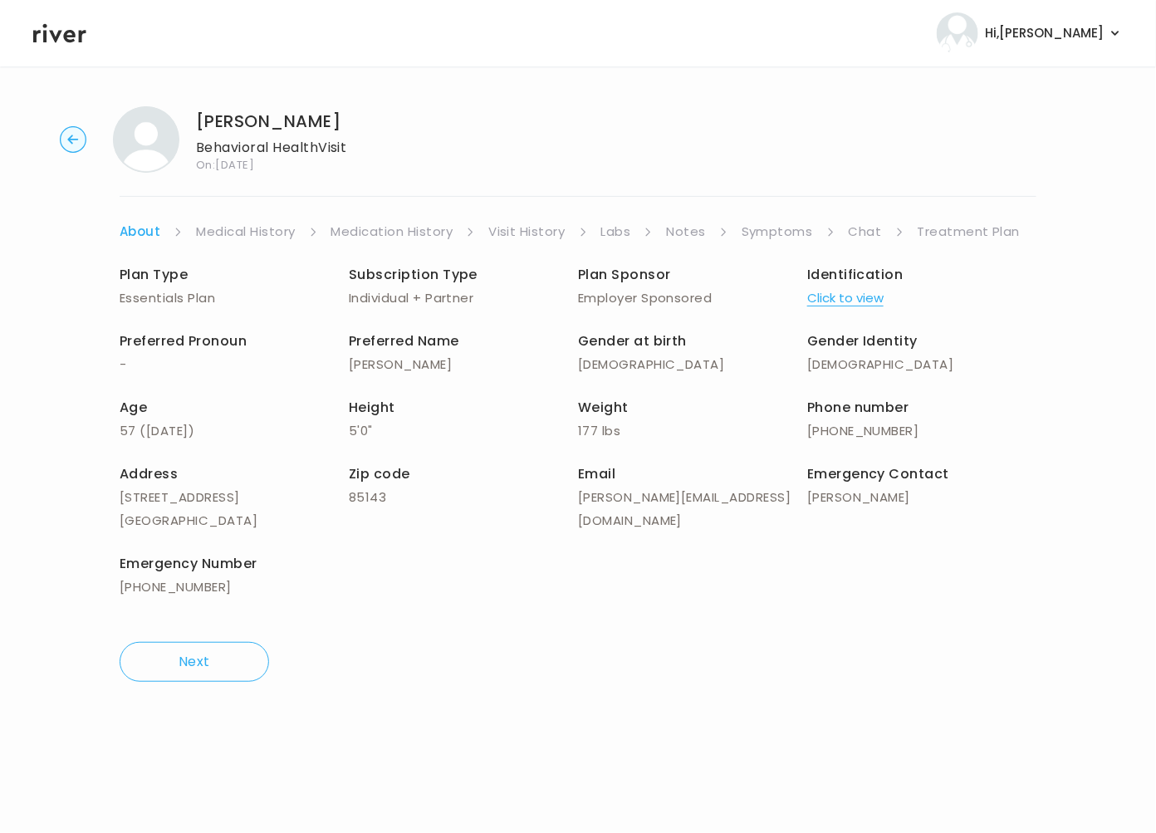
click at [772, 231] on link "Symptoms" at bounding box center [776, 231] width 71 height 23
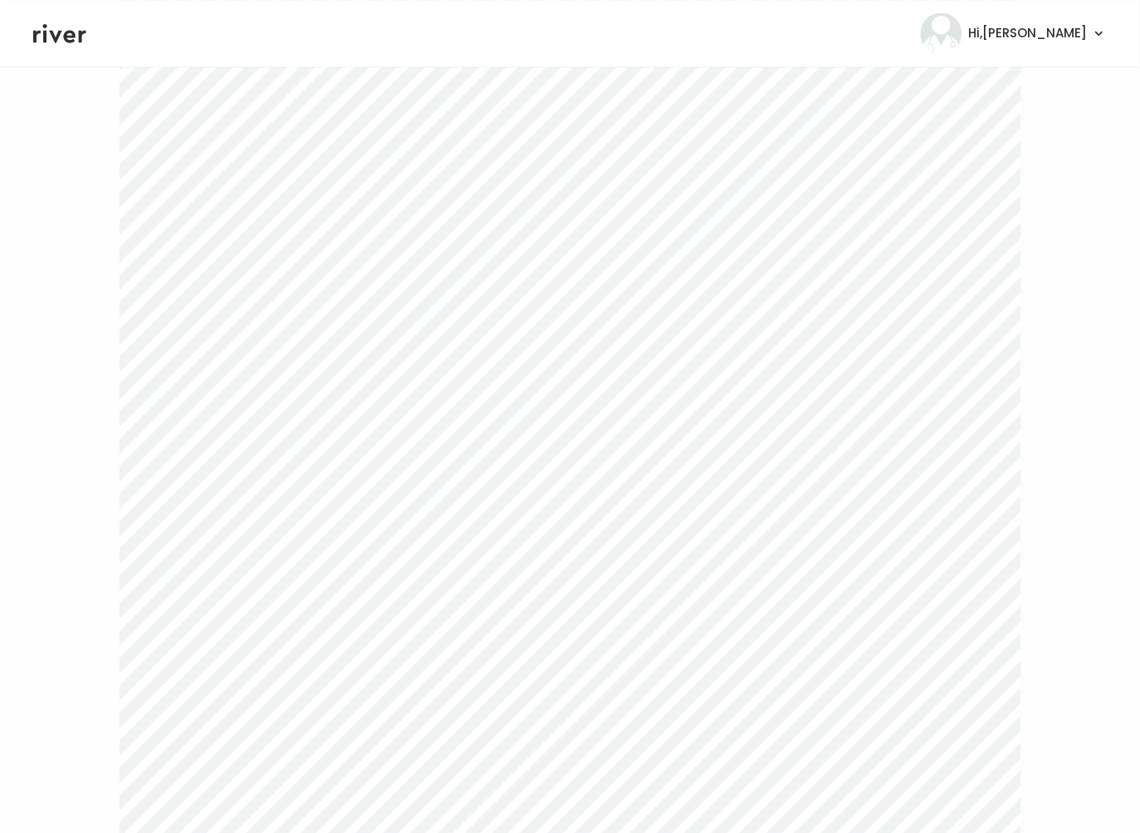
scroll to position [2853, 0]
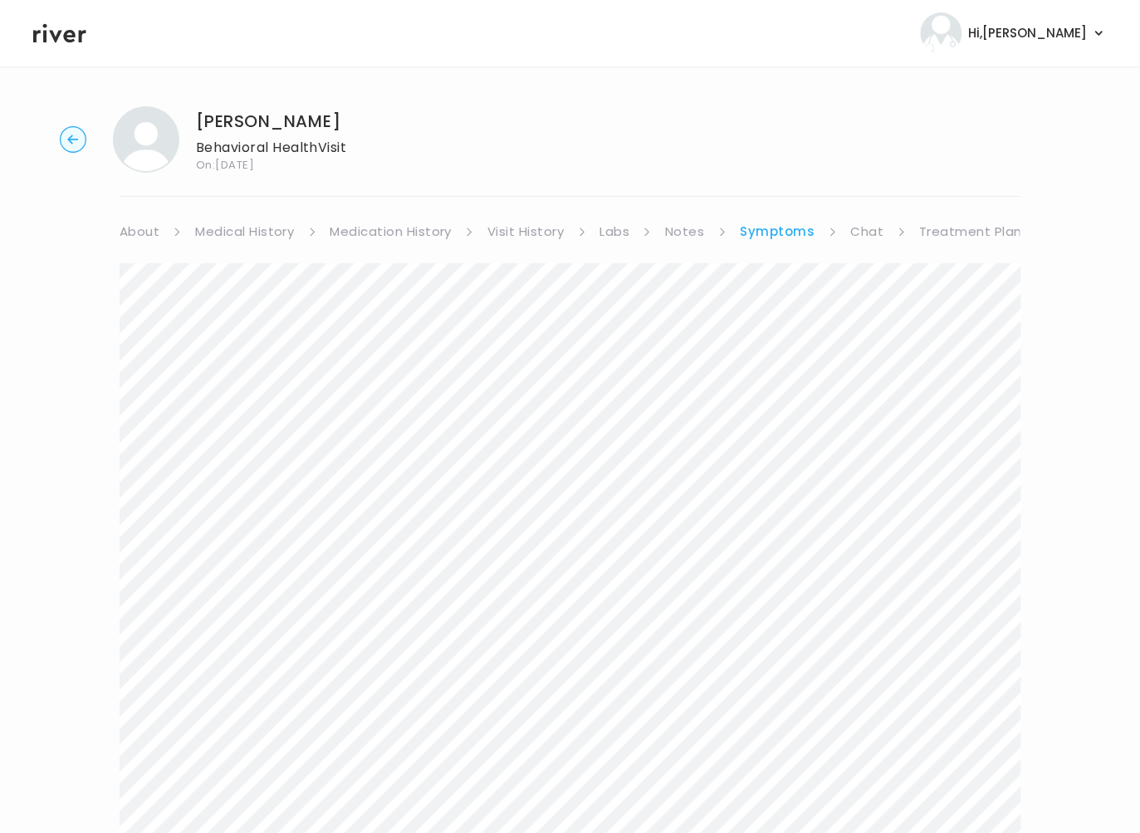
click at [983, 227] on link "Treatment Plan" at bounding box center [971, 231] width 103 height 23
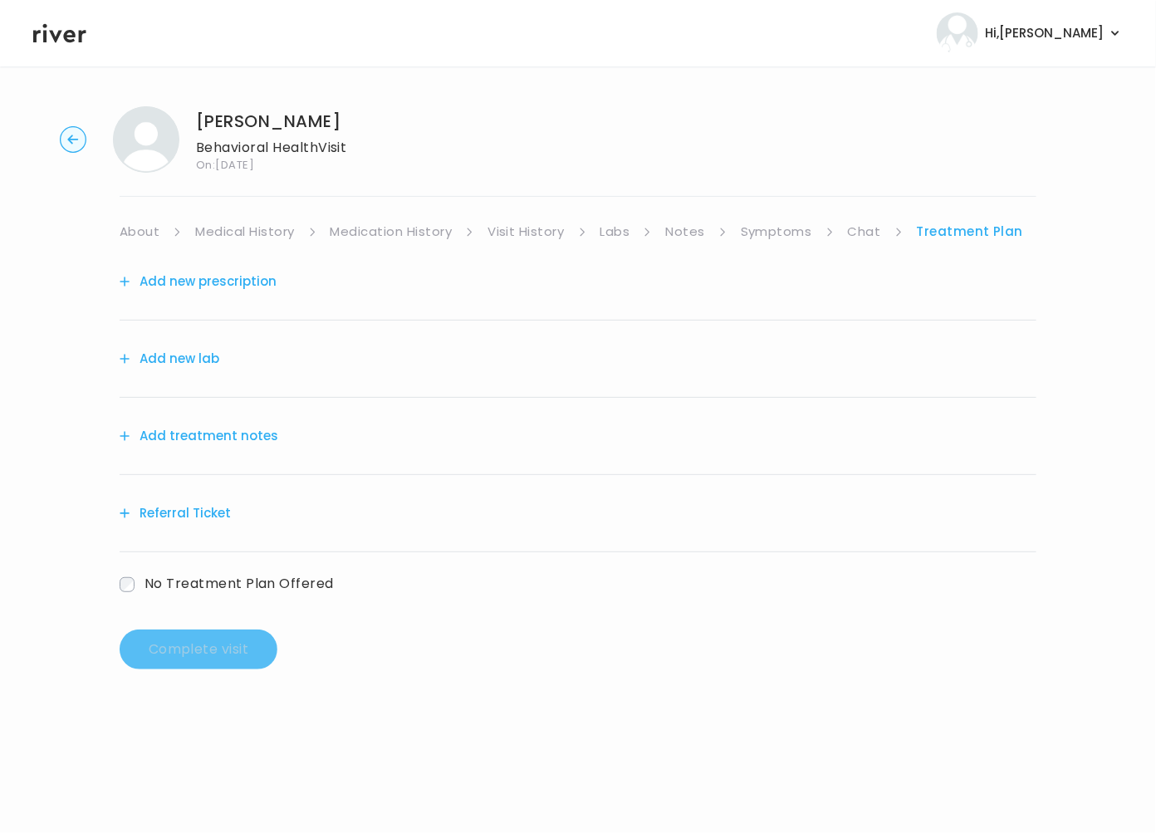
click at [204, 437] on button "Add treatment notes" at bounding box center [199, 435] width 159 height 23
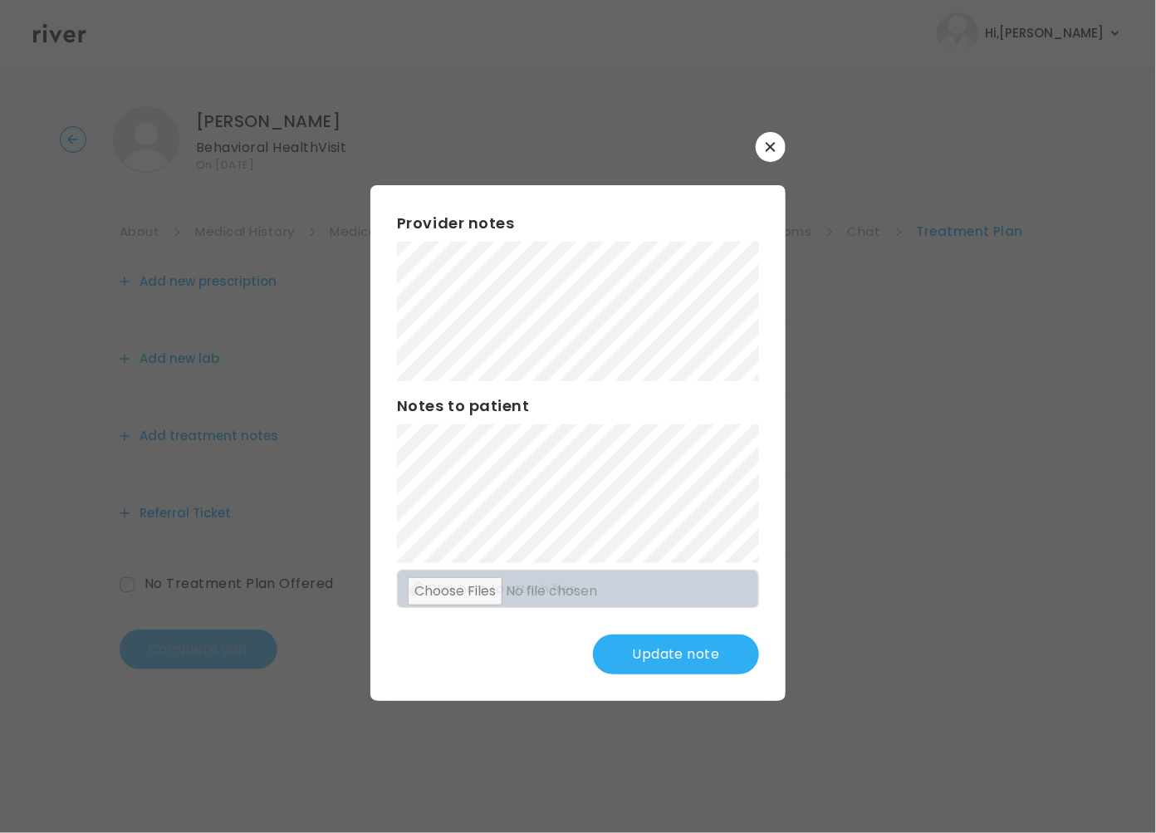
click at [682, 655] on button "Update note" at bounding box center [676, 654] width 166 height 40
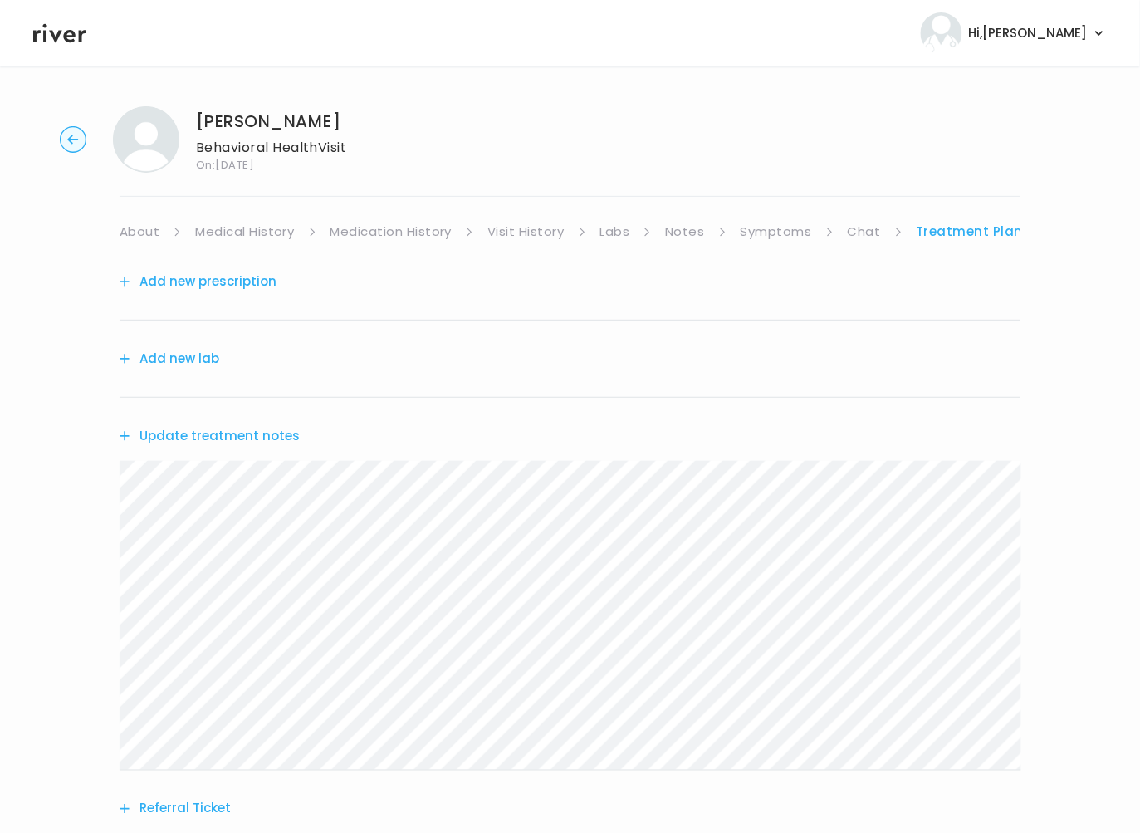
click at [138, 230] on link "About" at bounding box center [140, 231] width 40 height 23
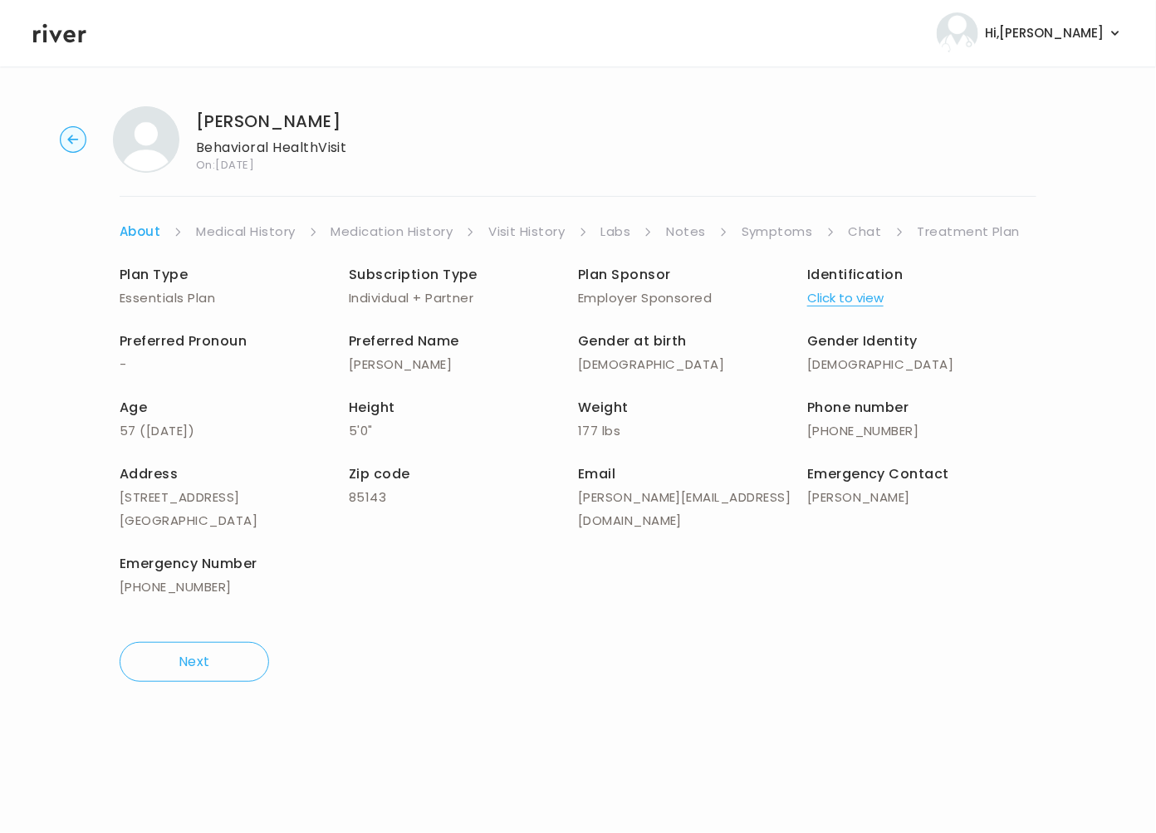
click at [980, 227] on link "Treatment Plan" at bounding box center [968, 231] width 103 height 23
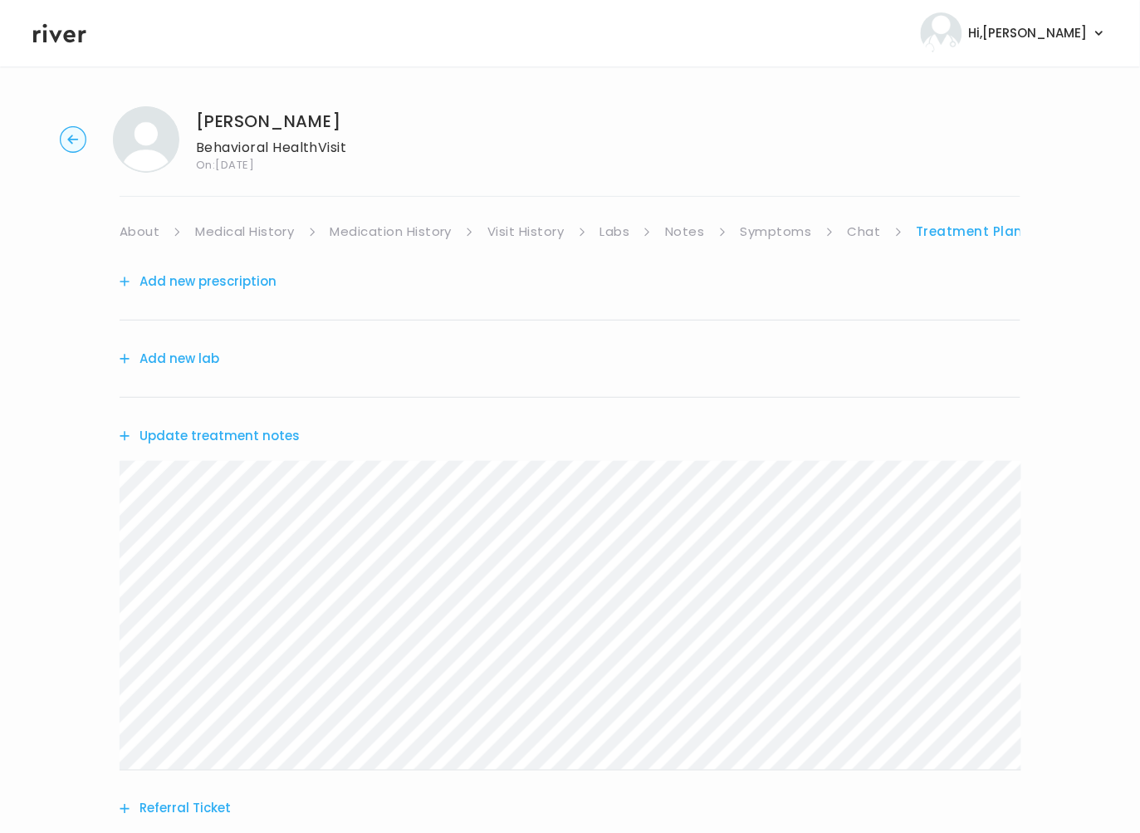
click at [123, 227] on link "About" at bounding box center [140, 231] width 40 height 23
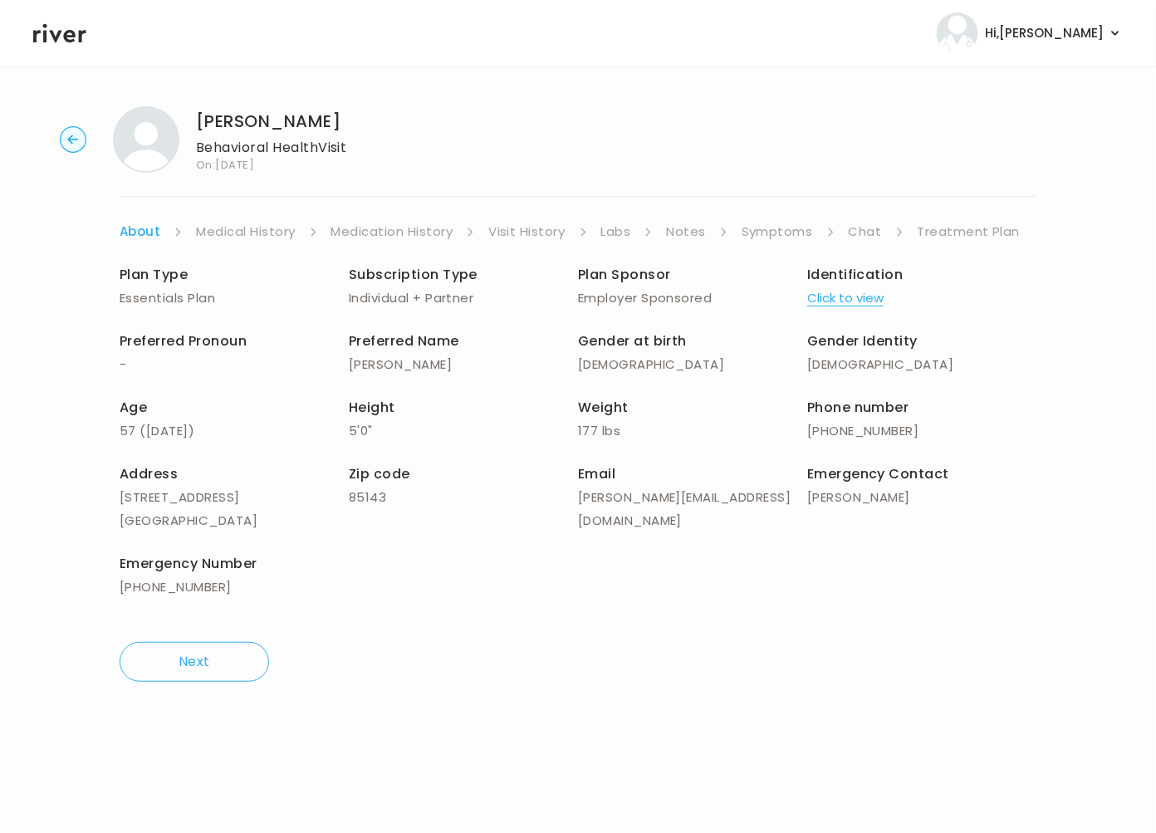
click at [840, 287] on button "Click to view" at bounding box center [845, 297] width 76 height 23
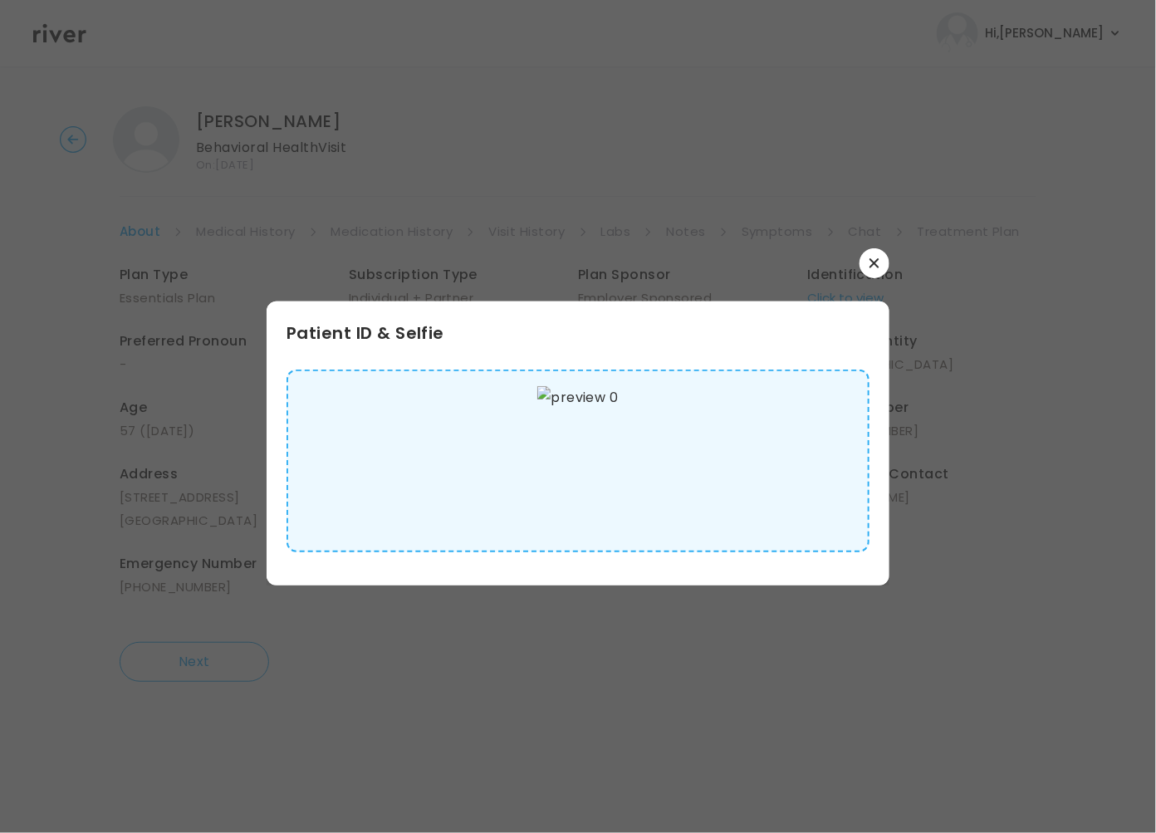
click at [582, 463] on img at bounding box center [577, 460] width 81 height 149
drag, startPoint x: 881, startPoint y: 264, endPoint x: 882, endPoint y: 275, distance: 10.9
click at [881, 270] on button "button" at bounding box center [874, 263] width 30 height 30
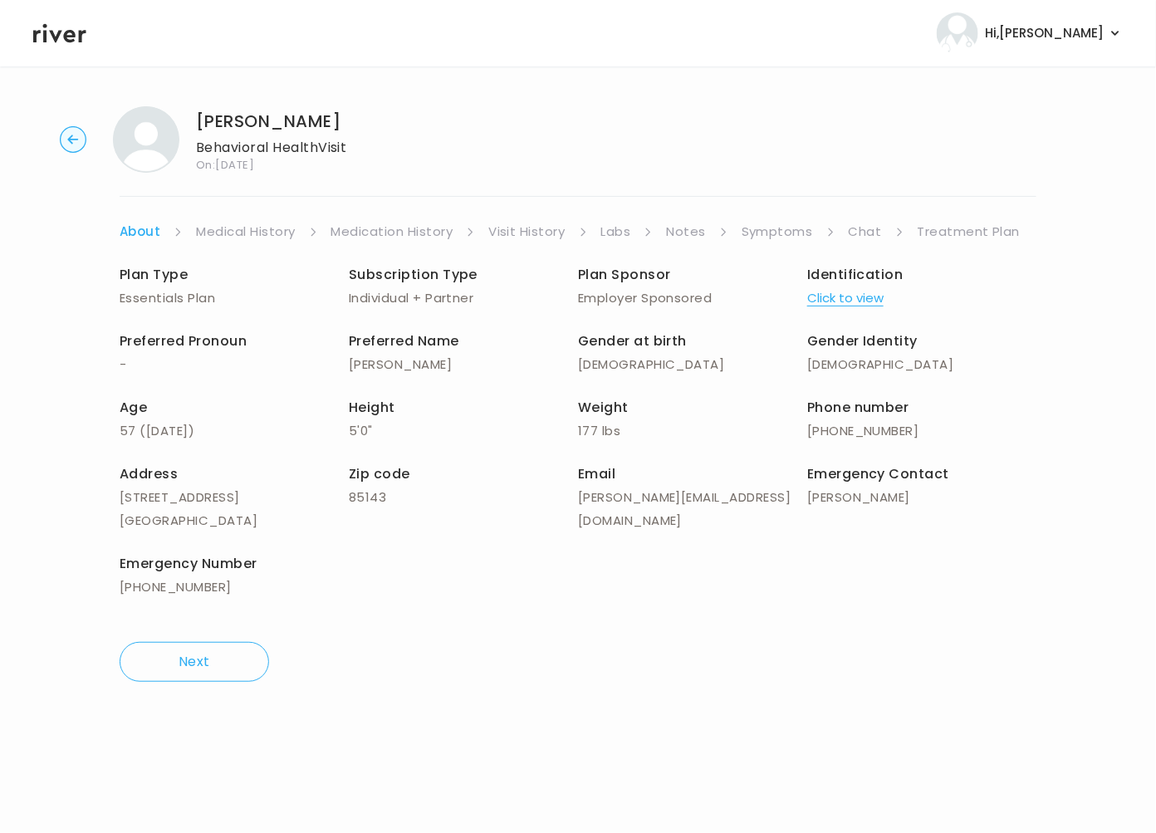
drag, startPoint x: 958, startPoint y: 225, endPoint x: 969, endPoint y: 238, distance: 17.1
click at [959, 227] on link "Treatment Plan" at bounding box center [968, 231] width 103 height 23
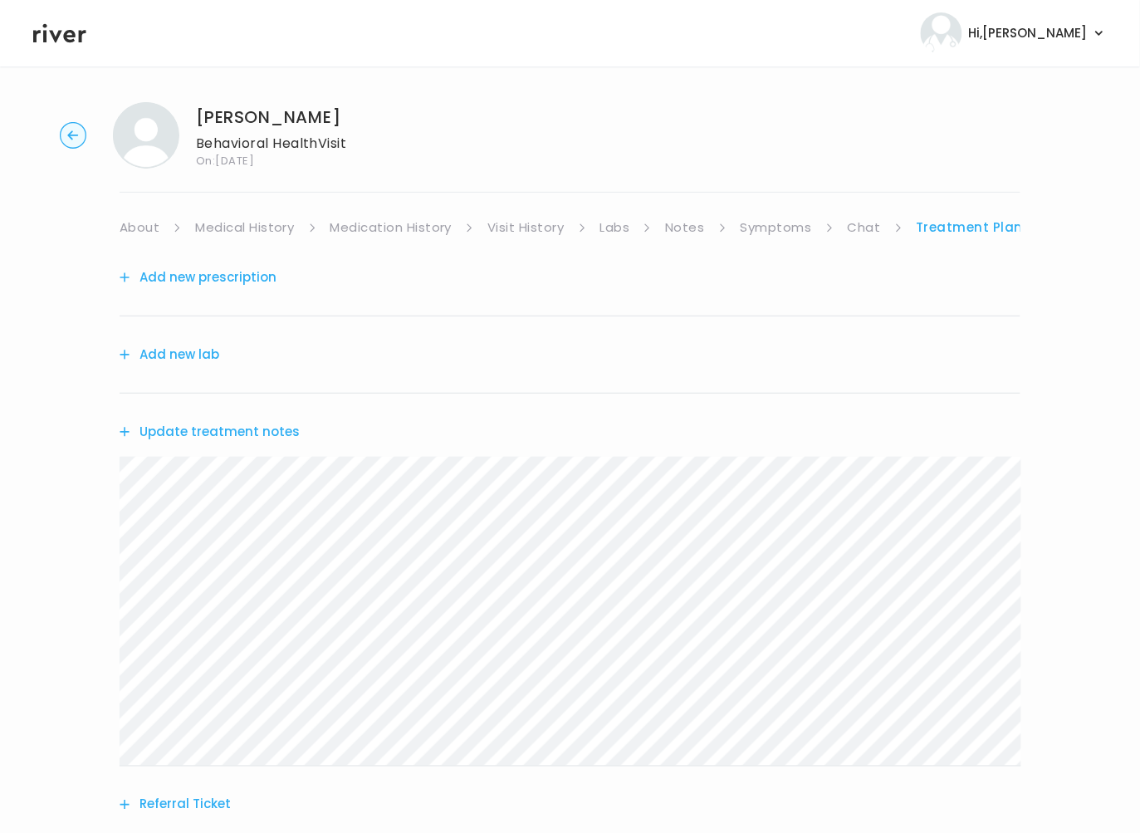
scroll to position [17, 0]
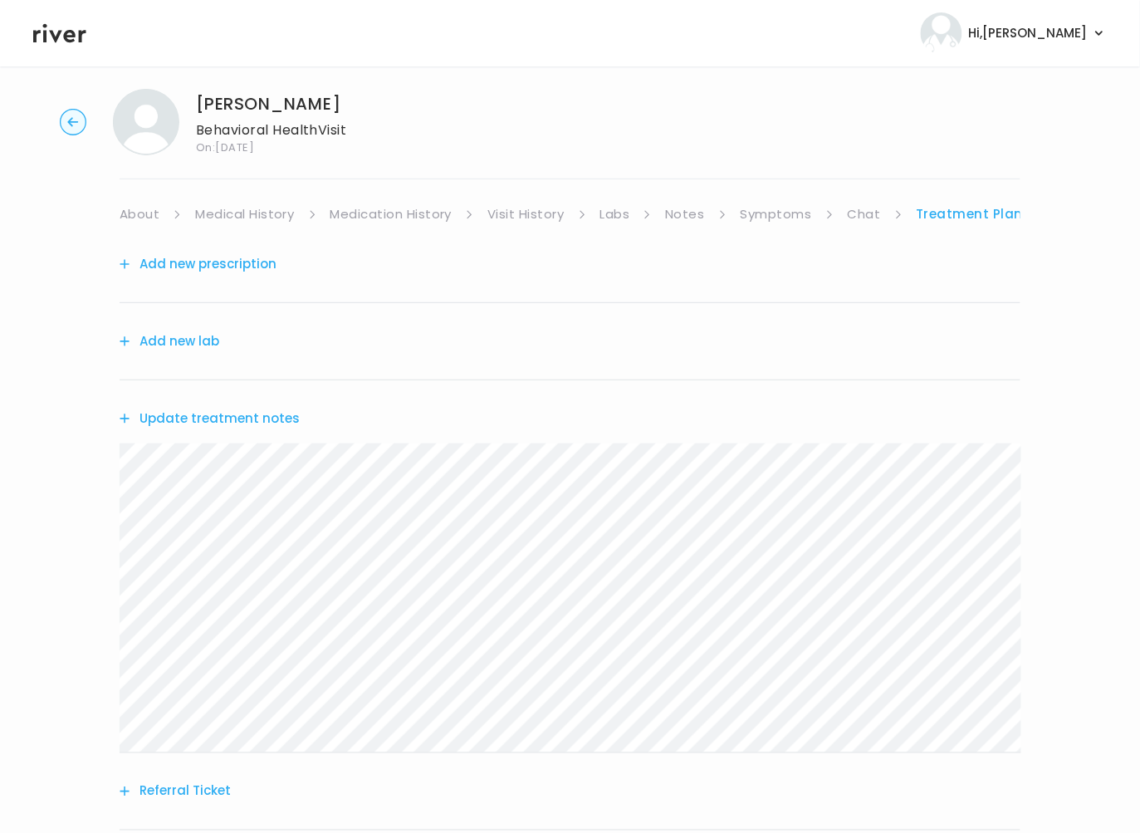
click at [185, 791] on button "Referral Ticket" at bounding box center [175, 790] width 111 height 23
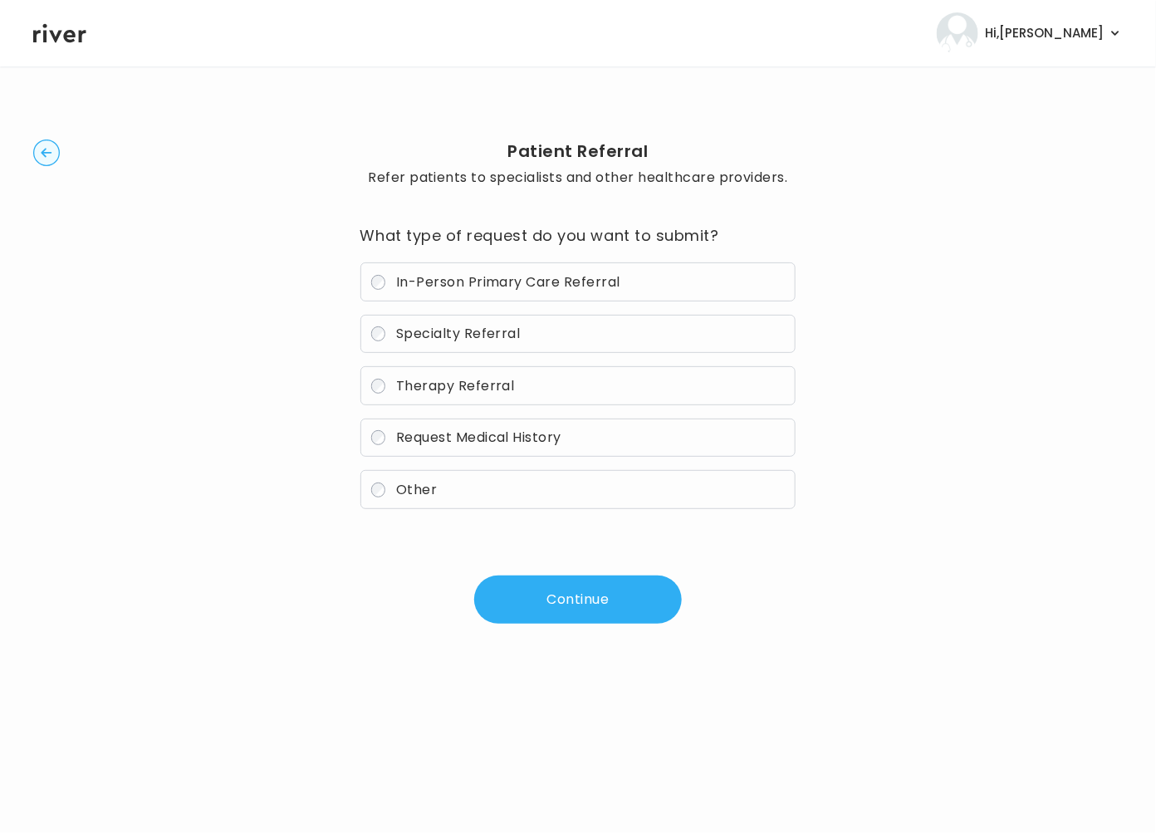
click at [419, 396] on label "Therapy Referral" at bounding box center [578, 385] width 436 height 39
click at [585, 604] on button "Continue" at bounding box center [578, 599] width 208 height 48
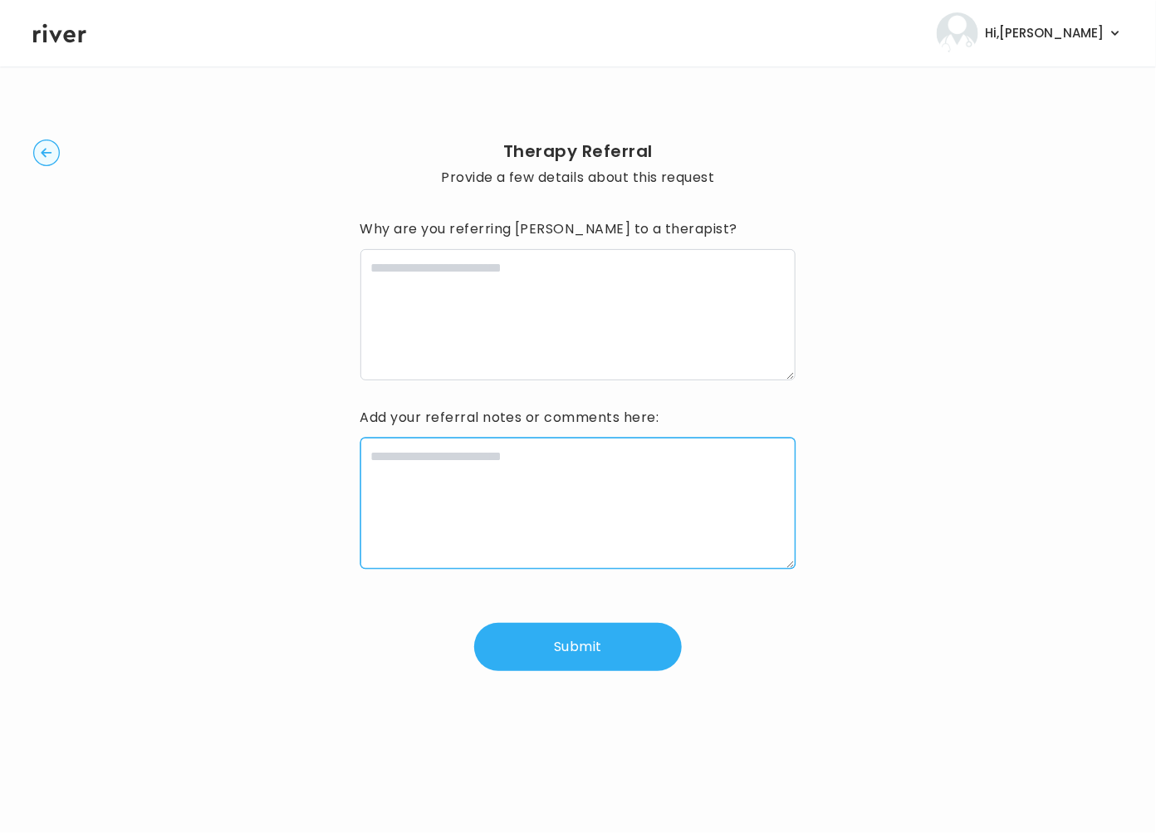
paste textarea "**********"
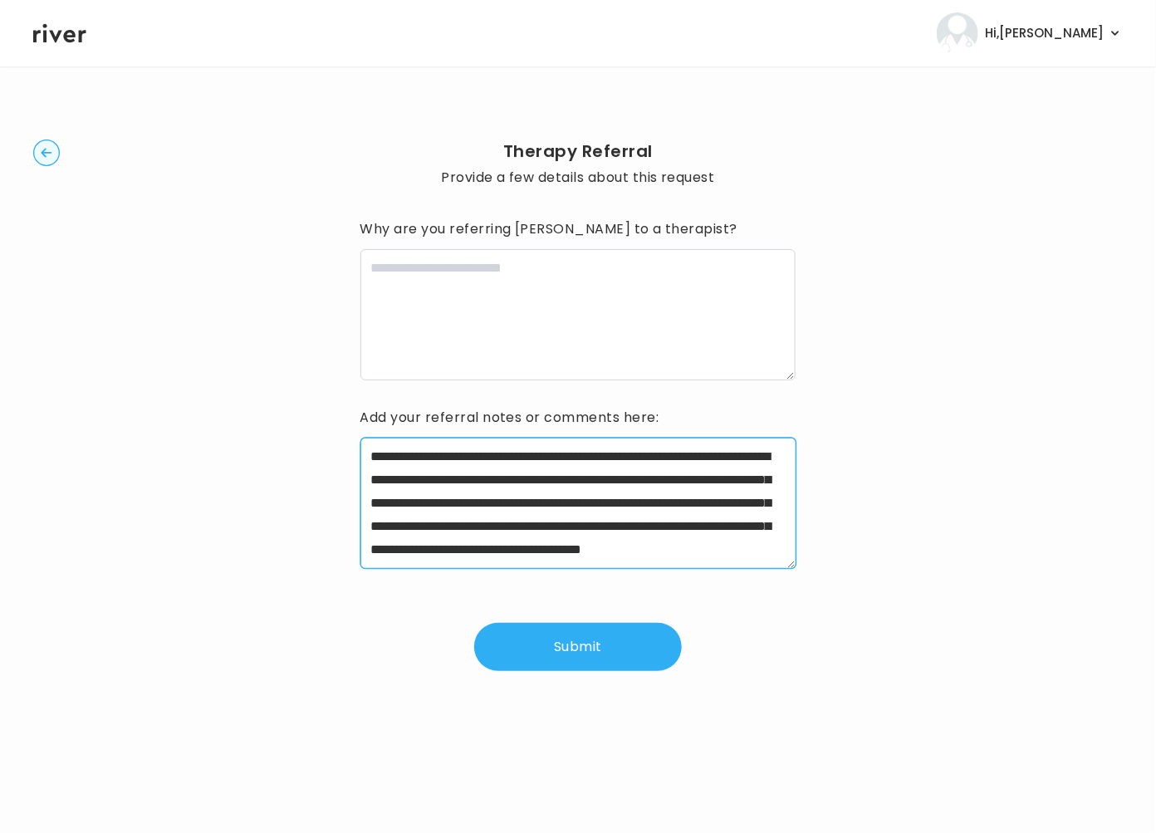
scroll to position [36, 0]
type textarea "**********"
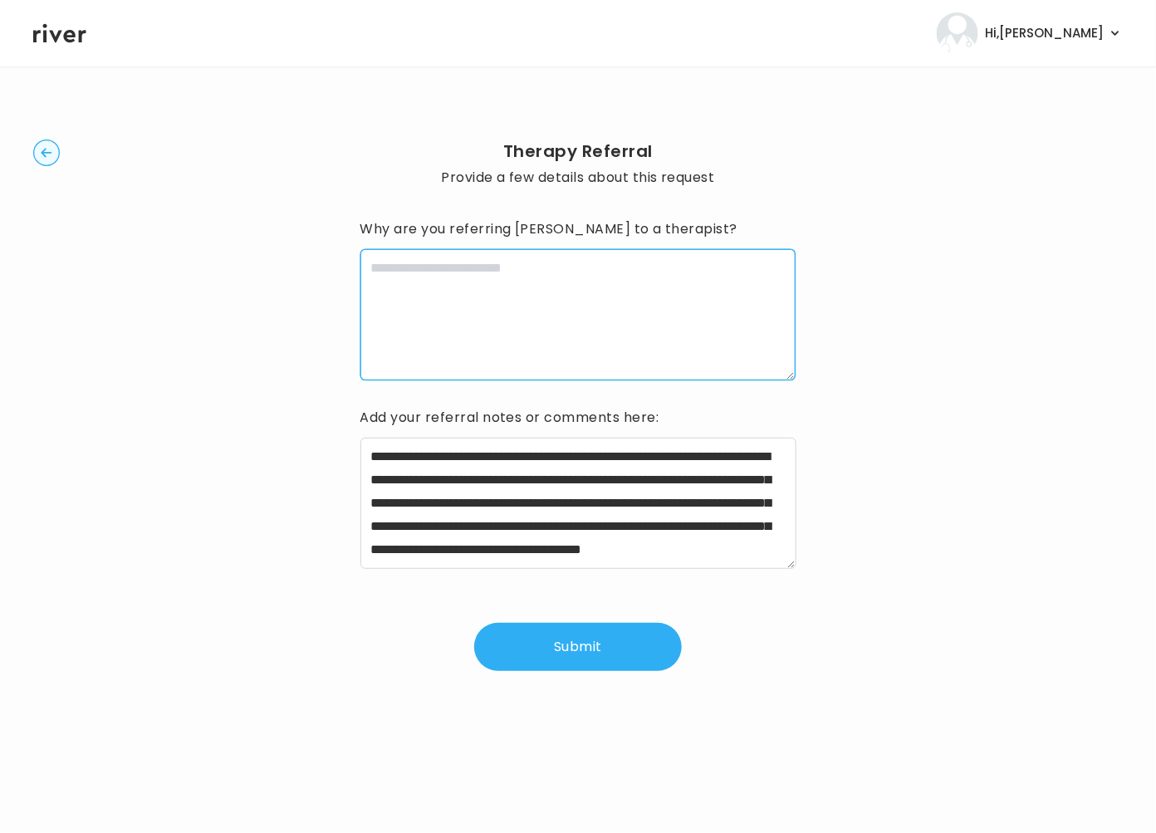
click at [410, 319] on textarea at bounding box center [578, 314] width 436 height 131
click at [415, 324] on textarea at bounding box center [578, 314] width 436 height 131
paste textarea "**********"
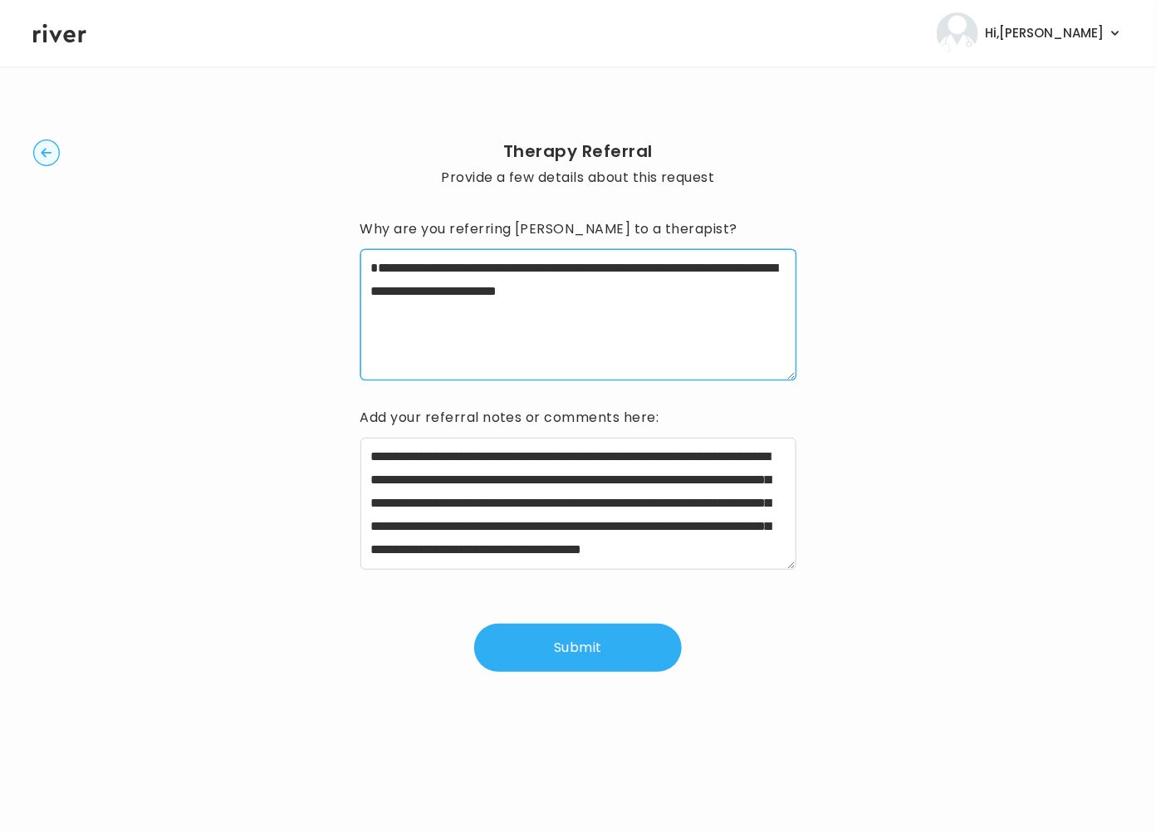
drag, startPoint x: 382, startPoint y: 265, endPoint x: 279, endPoint y: 254, distance: 103.5
click at [279, 254] on div "**********" at bounding box center [577, 405] width 1089 height 625
type textarea "**********"
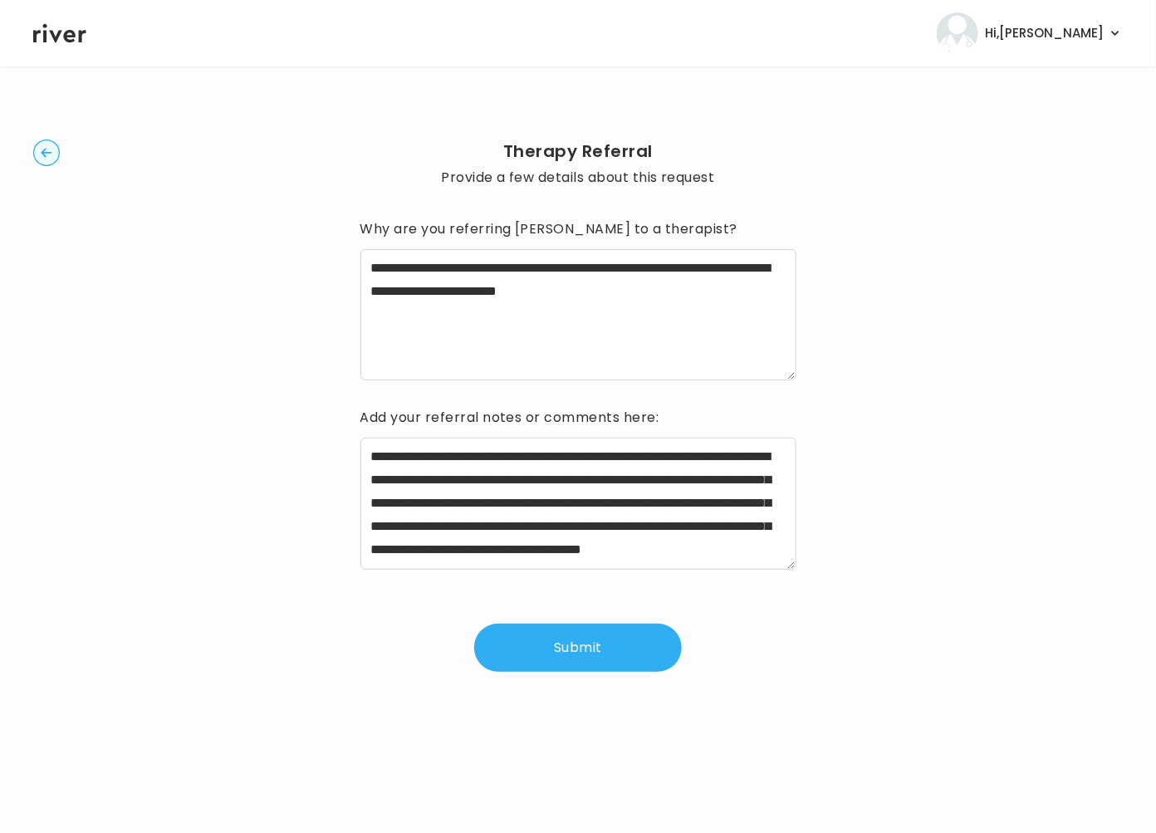
drag, startPoint x: 578, startPoint y: 661, endPoint x: 581, endPoint y: 649, distance: 12.1
click at [578, 664] on button "Submit" at bounding box center [578, 647] width 208 height 48
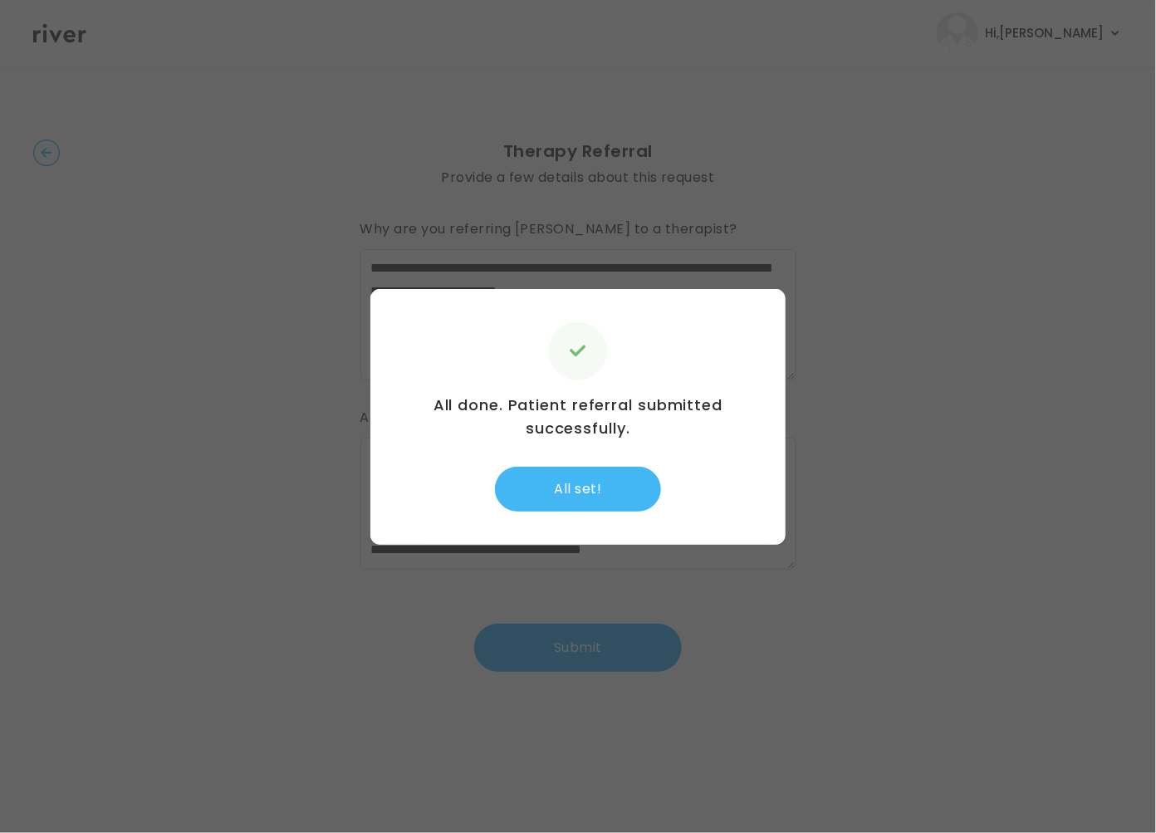
click at [592, 487] on button "All set!" at bounding box center [578, 489] width 166 height 45
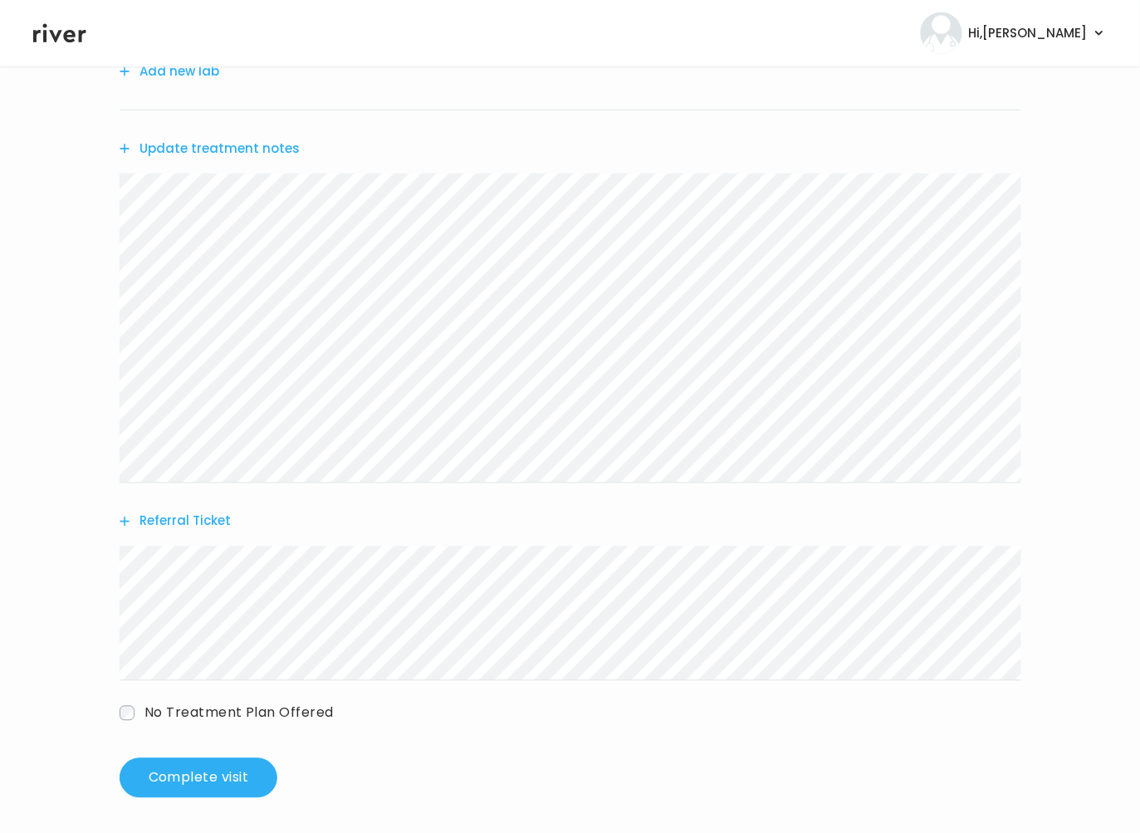
scroll to position [292, 0]
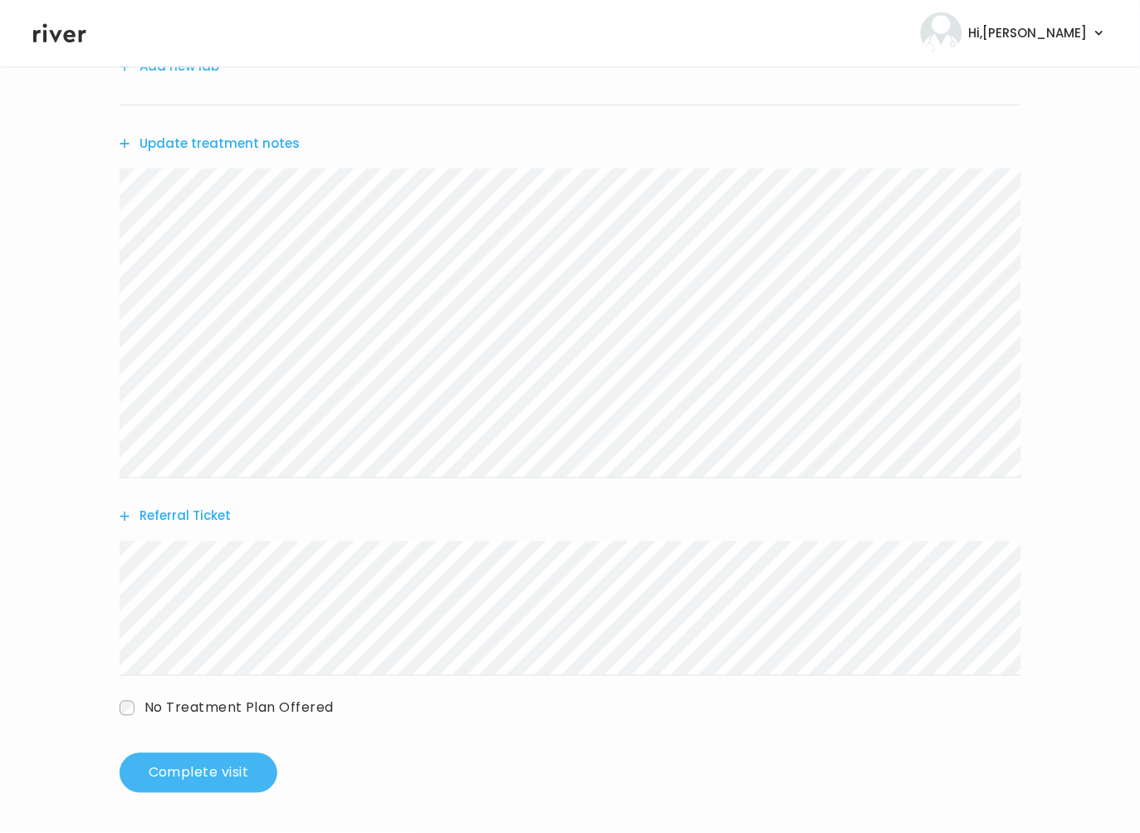
click at [187, 790] on button "Complete visit" at bounding box center [199, 773] width 158 height 40
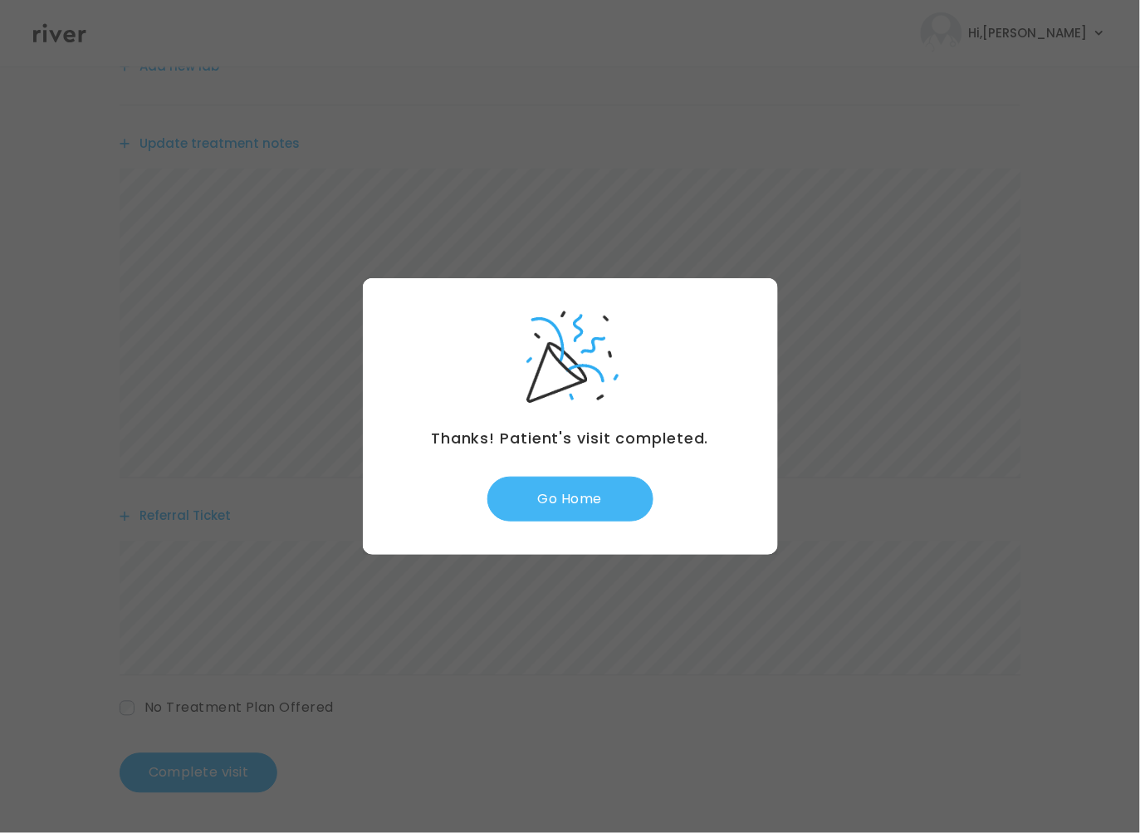
click at [532, 511] on button "Go Home" at bounding box center [570, 498] width 166 height 45
